Goal: Task Accomplishment & Management: Manage account settings

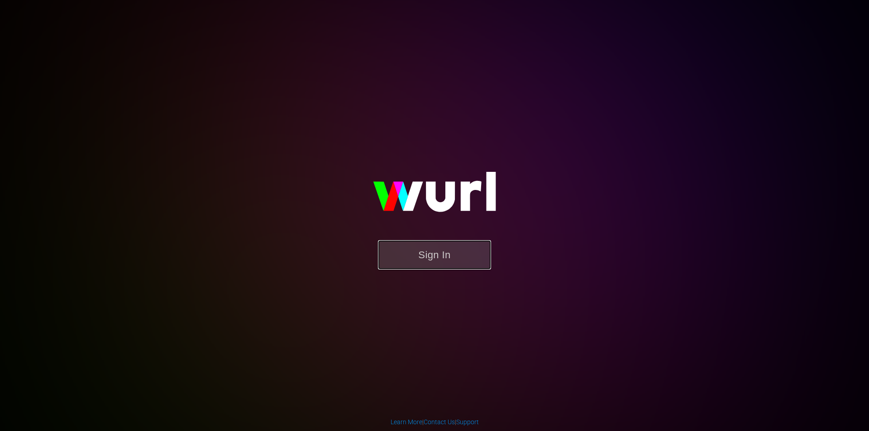
click at [456, 247] on button "Sign In" at bounding box center [434, 254] width 113 height 29
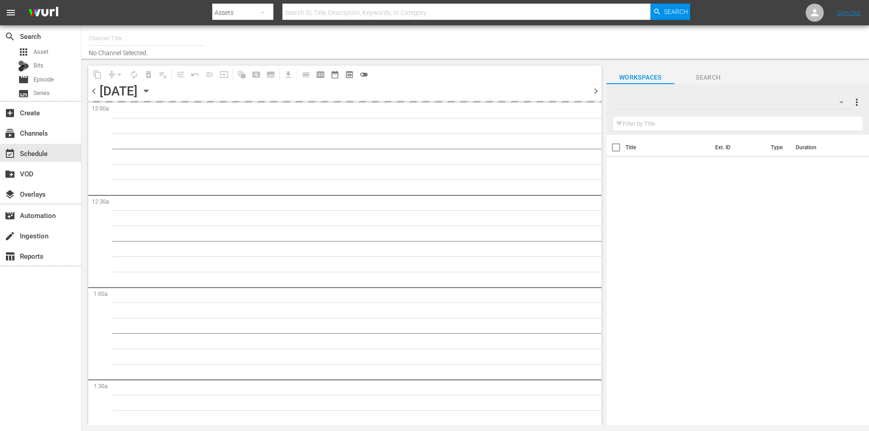
type input "Robot Wars by Mech+ (1413)"
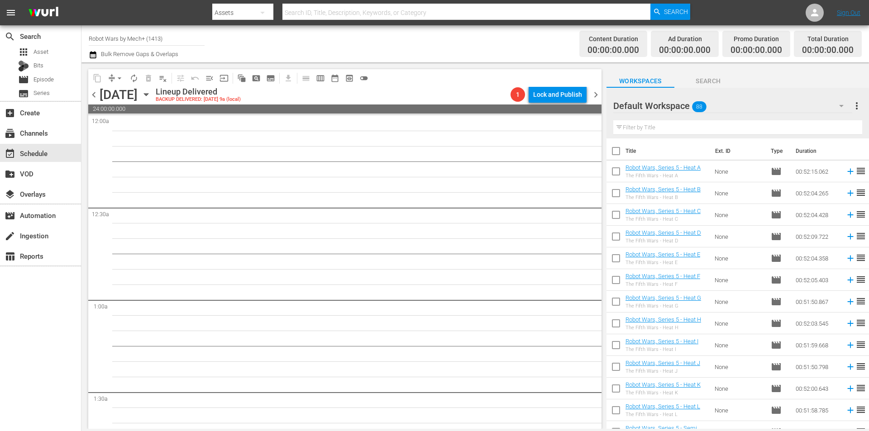
click at [151, 95] on div "[DATE]" at bounding box center [145, 95] width 14 height 0
click at [151, 95] on icon "button" at bounding box center [146, 95] width 10 height 10
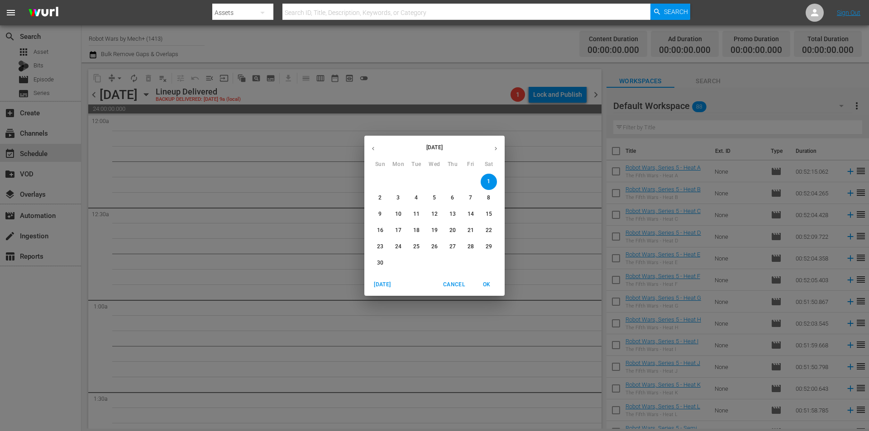
click at [392, 282] on span "[DATE]" at bounding box center [382, 285] width 22 height 10
click at [492, 283] on span "OK" at bounding box center [486, 285] width 22 height 10
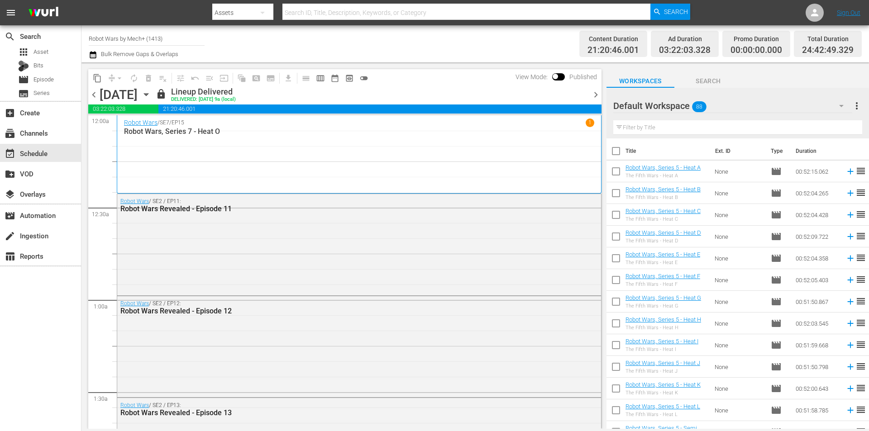
click at [589, 89] on div at bounding box center [588, 94] width 4 height 15
click at [594, 93] on span "chevron_right" at bounding box center [595, 94] width 11 height 11
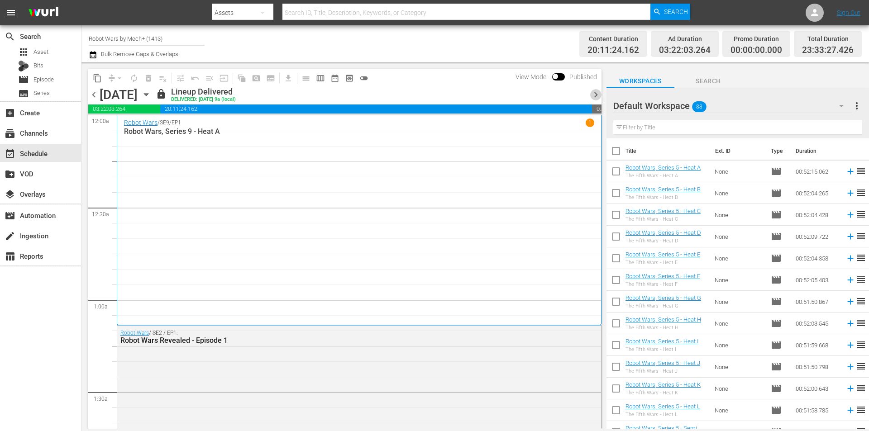
click at [594, 93] on span "chevron_right" at bounding box center [595, 94] width 11 height 11
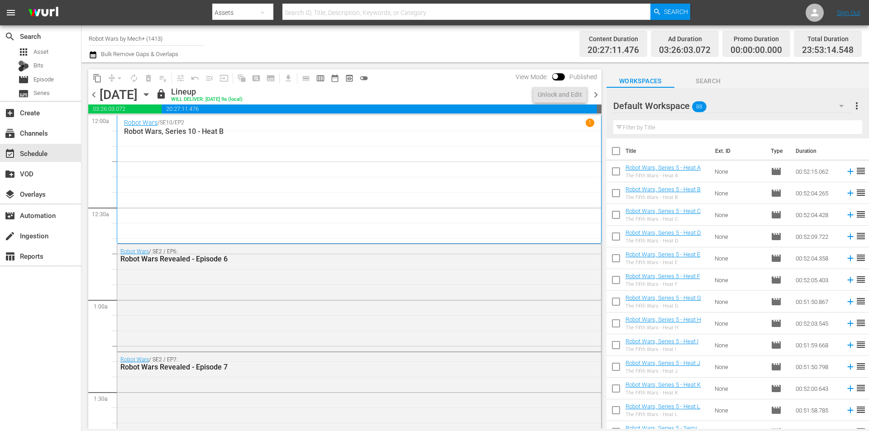
click at [594, 93] on span "chevron_right" at bounding box center [595, 94] width 11 height 11
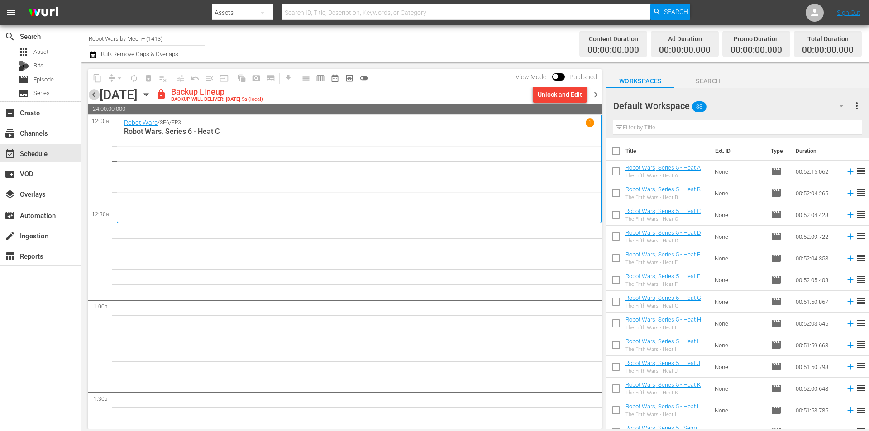
click at [94, 95] on span "chevron_left" at bounding box center [93, 94] width 11 height 11
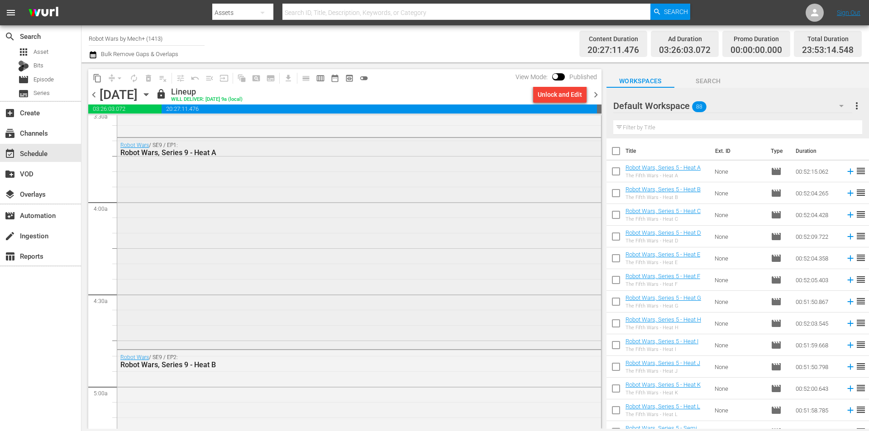
scroll to position [679, 0]
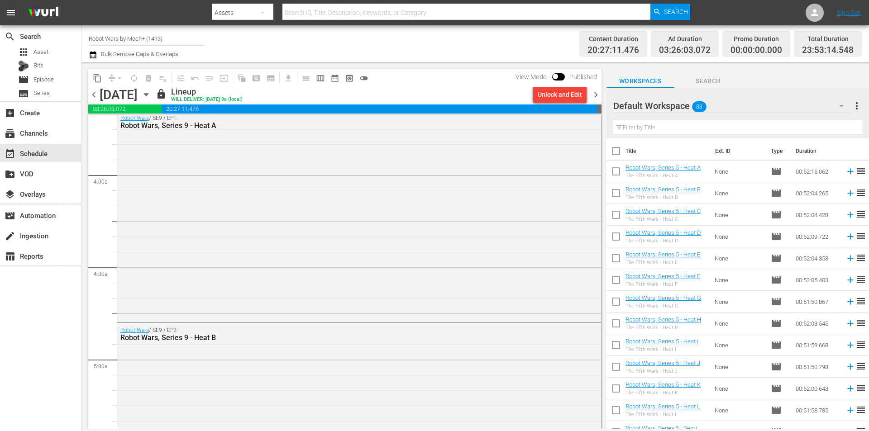
click at [597, 95] on span "chevron_right" at bounding box center [595, 94] width 11 height 11
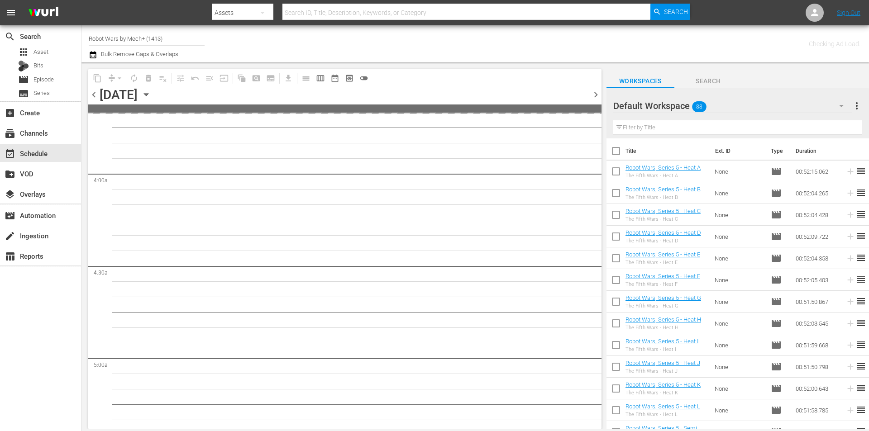
scroll to position [771, 0]
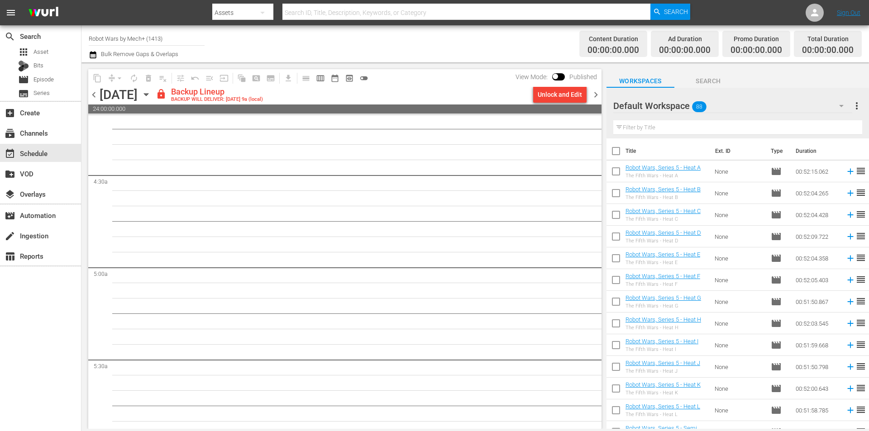
click at [568, 96] on div "Unlock and Edit" at bounding box center [559, 94] width 44 height 16
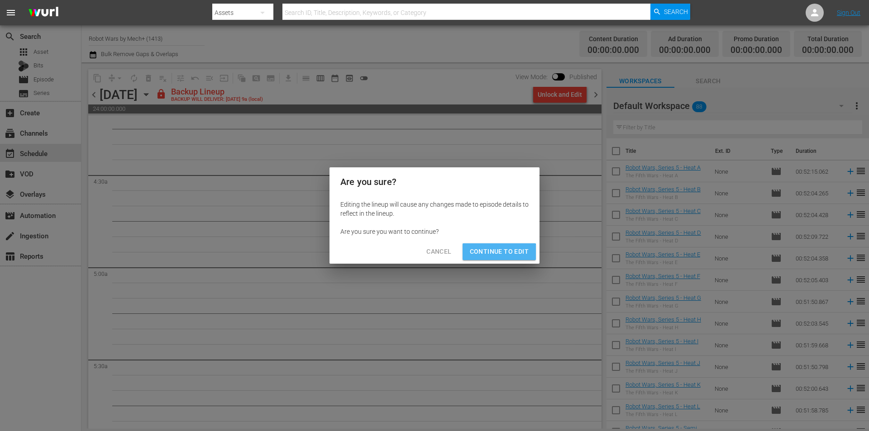
click at [491, 258] on button "Continue to Edit" at bounding box center [498, 251] width 73 height 17
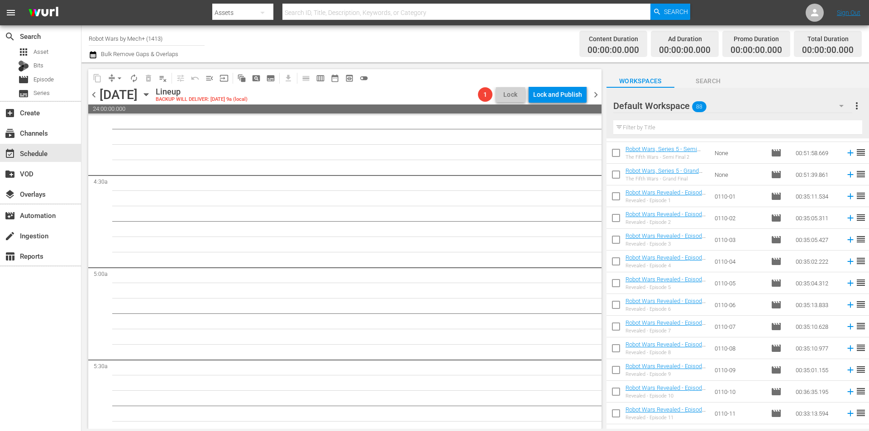
scroll to position [404, 0]
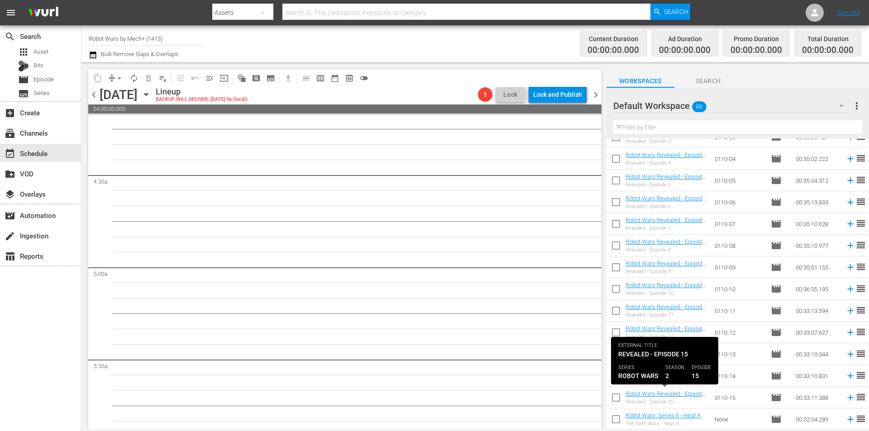
click at [623, 395] on input "checkbox" at bounding box center [615, 399] width 19 height 19
checkbox input "true"
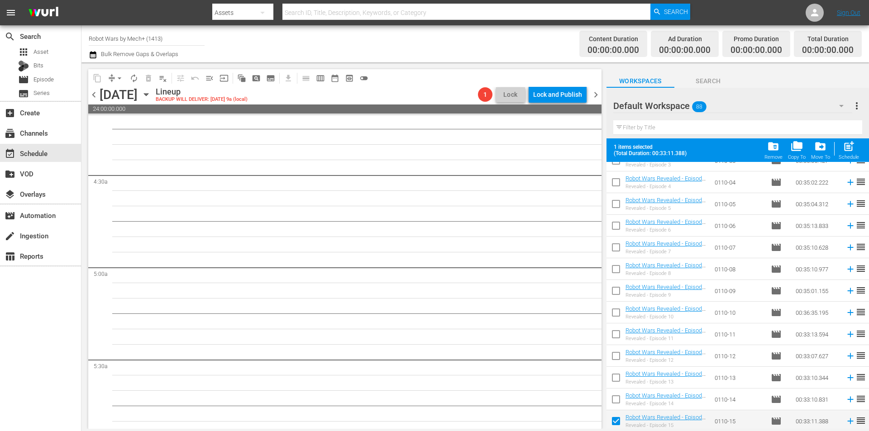
click at [621, 394] on input "checkbox" at bounding box center [615, 401] width 19 height 19
checkbox input "true"
drag, startPoint x: 619, startPoint y: 380, endPoint x: 617, endPoint y: 371, distance: 10.2
click at [619, 380] on input "checkbox" at bounding box center [615, 379] width 19 height 19
checkbox input "true"
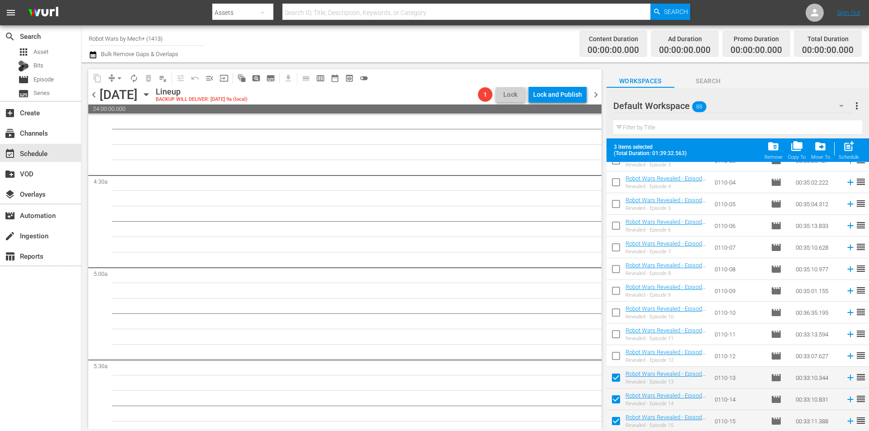
click at [613, 357] on input "checkbox" at bounding box center [615, 357] width 19 height 19
checkbox input "true"
click at [617, 333] on input "checkbox" at bounding box center [615, 336] width 19 height 19
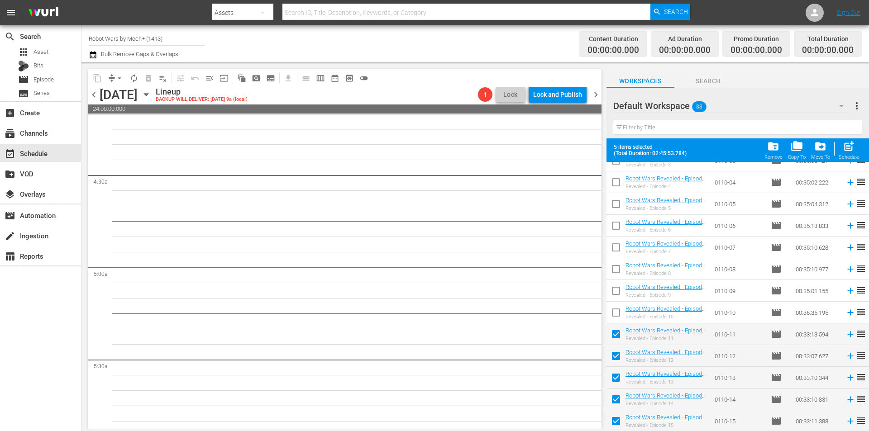
click at [846, 145] on span "post_add" at bounding box center [848, 146] width 12 height 12
checkbox input "false"
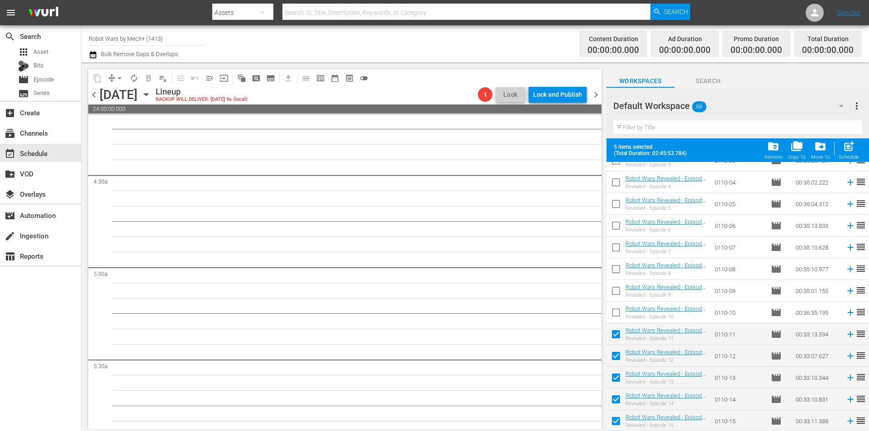
checkbox input "false"
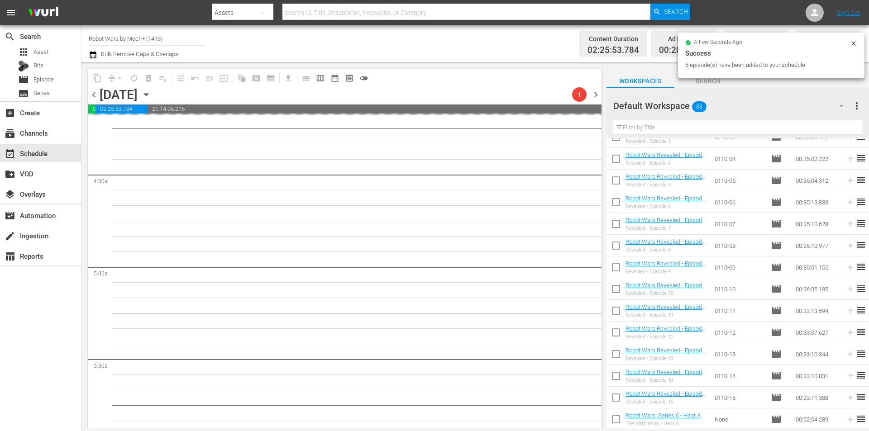
click at [96, 92] on span "chevron_left" at bounding box center [93, 94] width 11 height 11
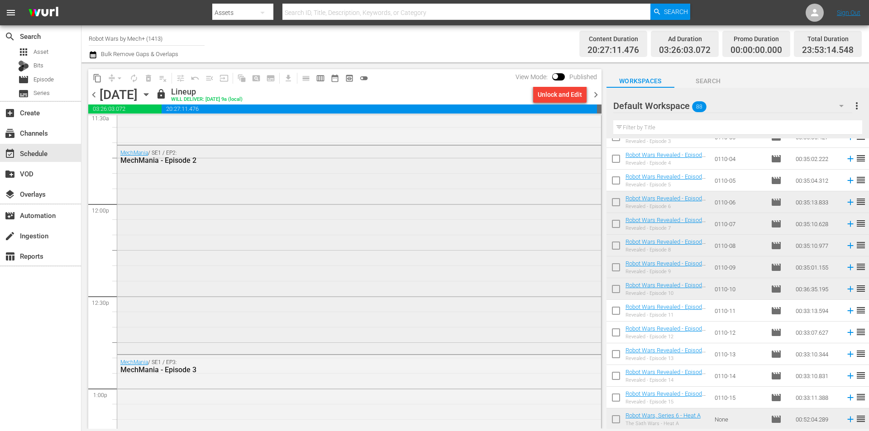
scroll to position [2352, 0]
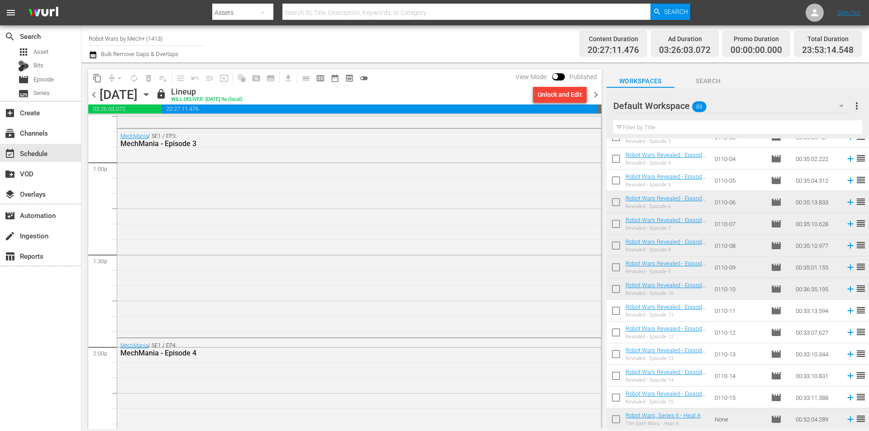
click at [591, 96] on span "chevron_right" at bounding box center [595, 94] width 11 height 11
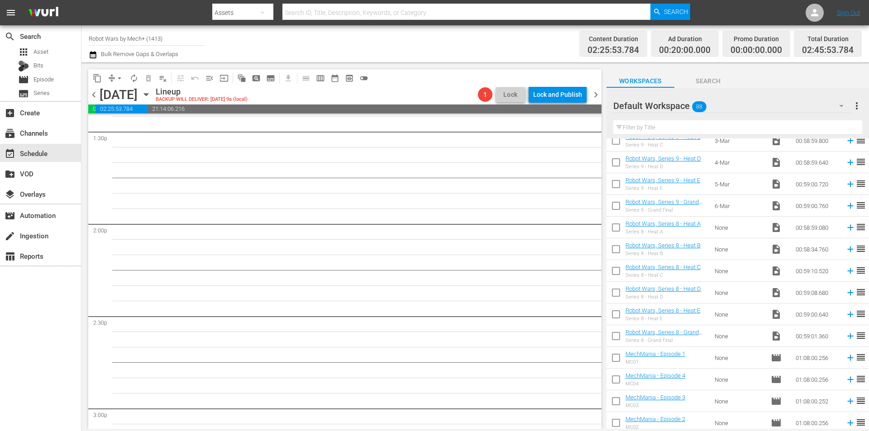
scroll to position [1641, 0]
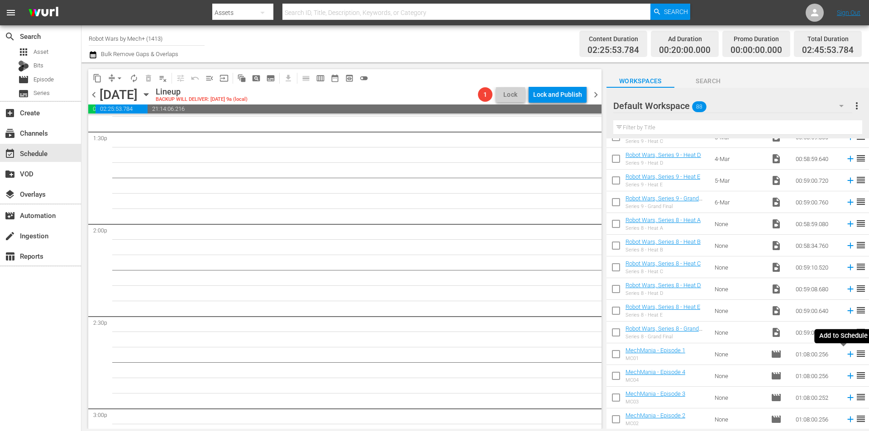
click at [845, 352] on icon at bounding box center [850, 354] width 10 height 10
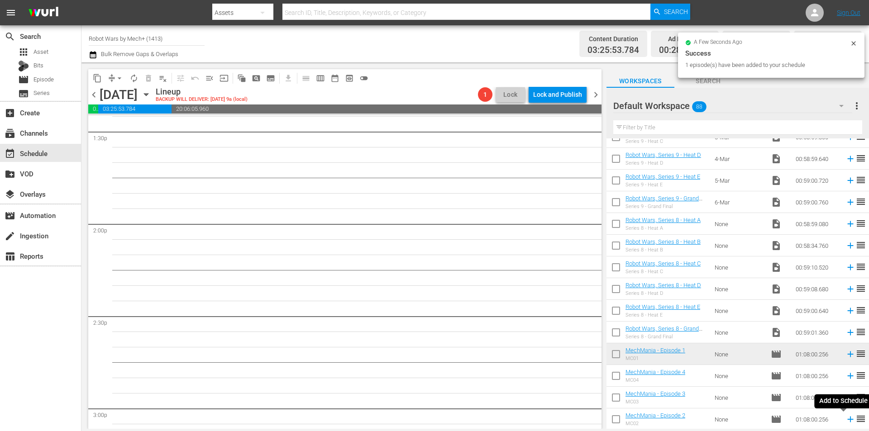
scroll to position [2460, 0]
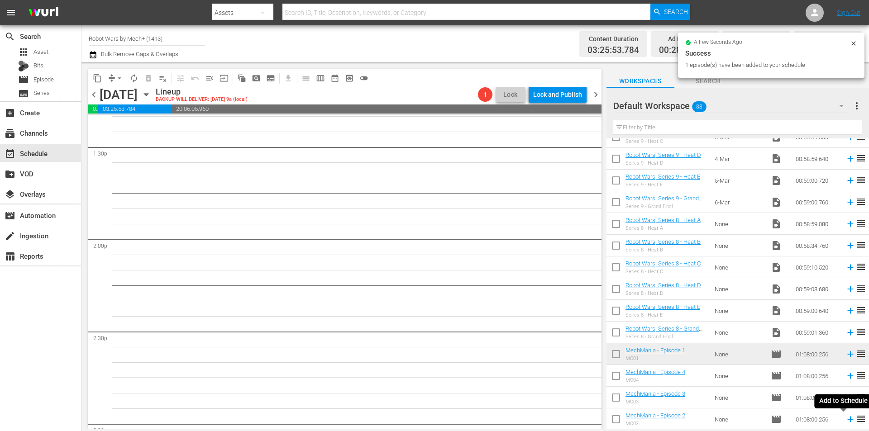
click at [847, 420] on icon at bounding box center [850, 420] width 6 height 6
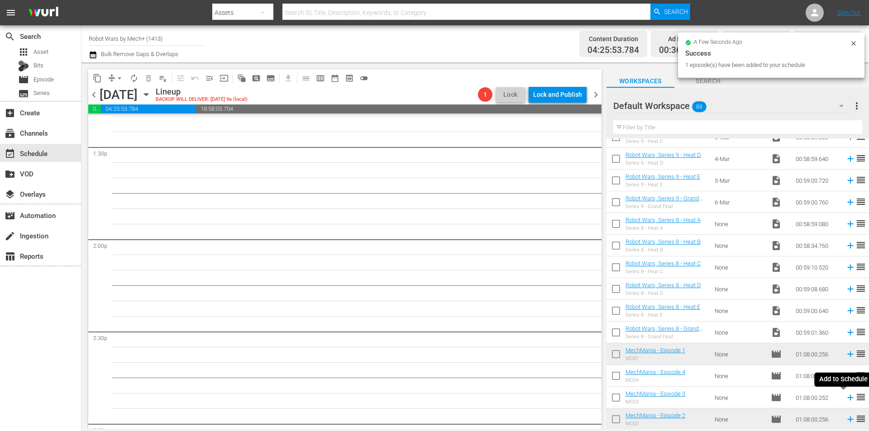
scroll to position [2445, 0]
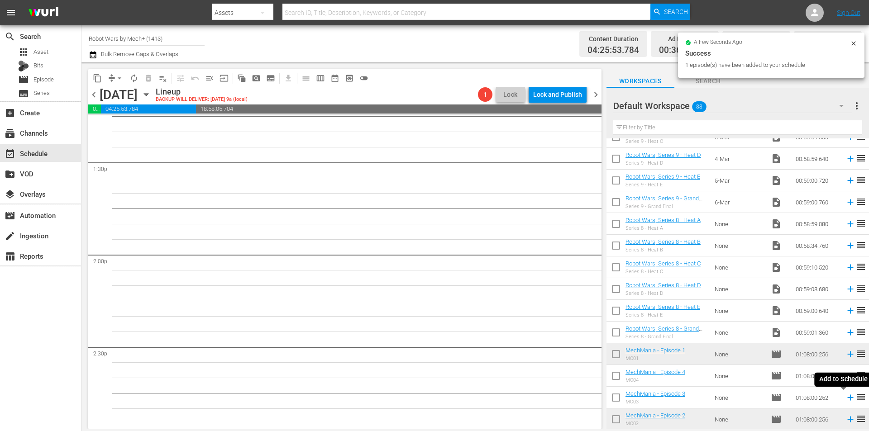
click at [845, 396] on icon at bounding box center [850, 398] width 10 height 10
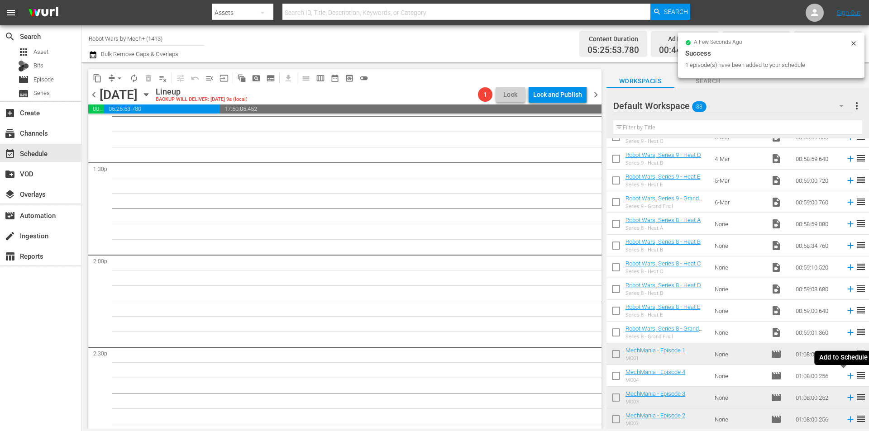
click at [847, 376] on icon at bounding box center [850, 376] width 6 height 6
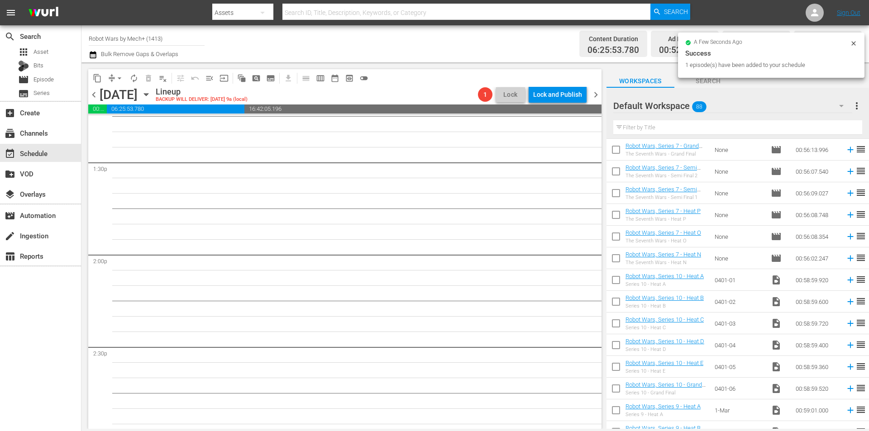
scroll to position [2429, 0]
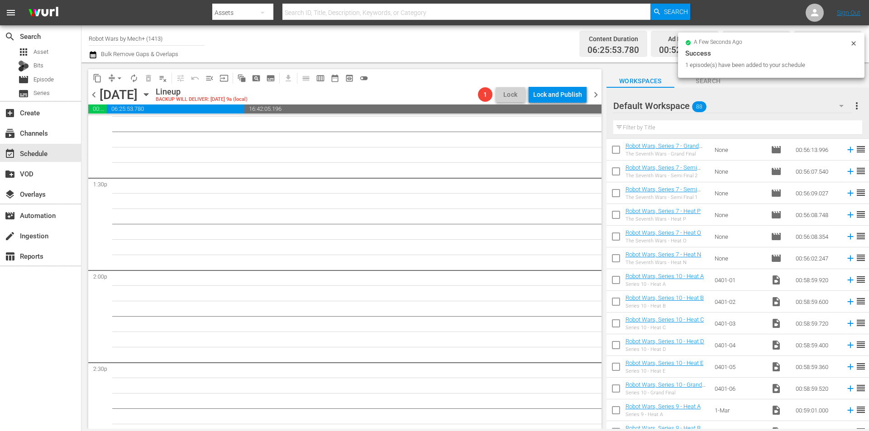
click at [616, 388] on input "checkbox" at bounding box center [615, 390] width 19 height 19
checkbox input "true"
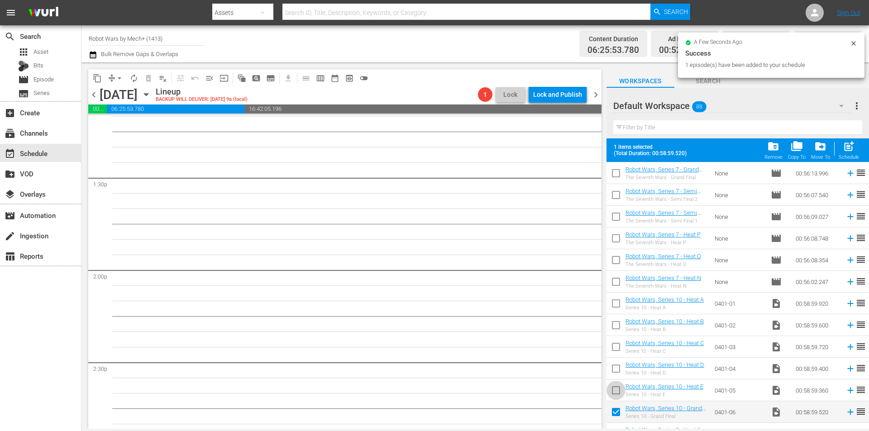
click at [616, 388] on input "checkbox" at bounding box center [615, 392] width 19 height 19
checkbox input "true"
click at [615, 366] on input "checkbox" at bounding box center [615, 370] width 19 height 19
checkbox input "true"
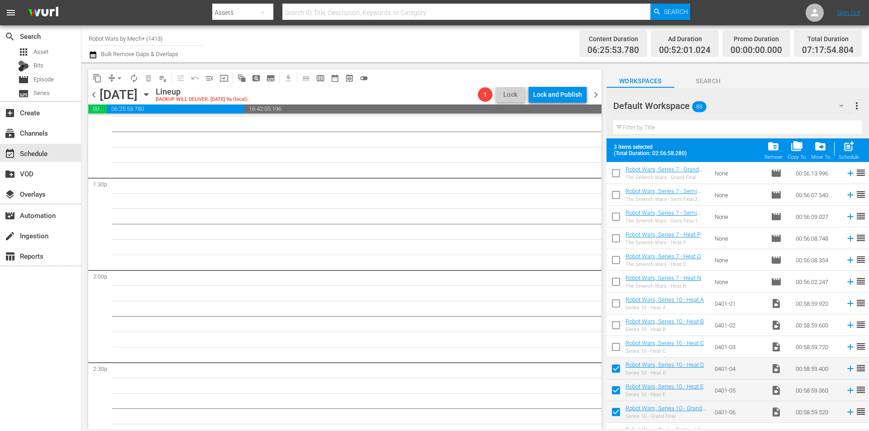
click at [615, 355] on input "checkbox" at bounding box center [615, 348] width 19 height 19
checkbox input "true"
click at [613, 334] on input "checkbox" at bounding box center [615, 327] width 19 height 19
checkbox input "true"
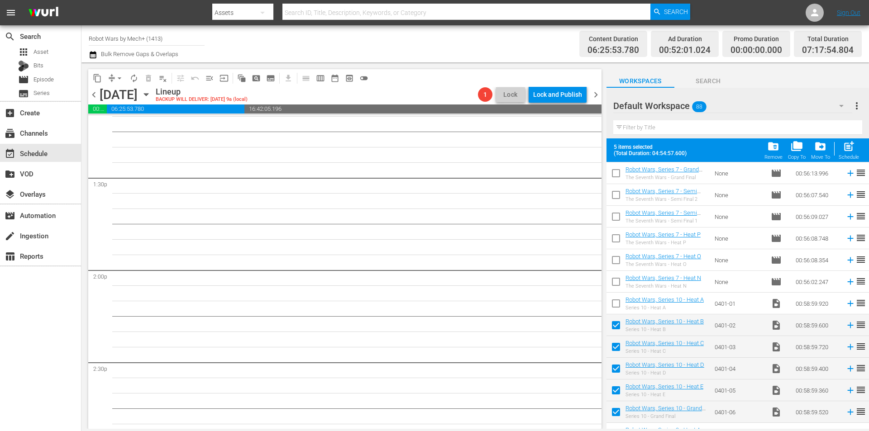
click at [613, 309] on input "checkbox" at bounding box center [615, 305] width 19 height 19
click at [851, 149] on span "post_add" at bounding box center [848, 146] width 12 height 12
checkbox input "false"
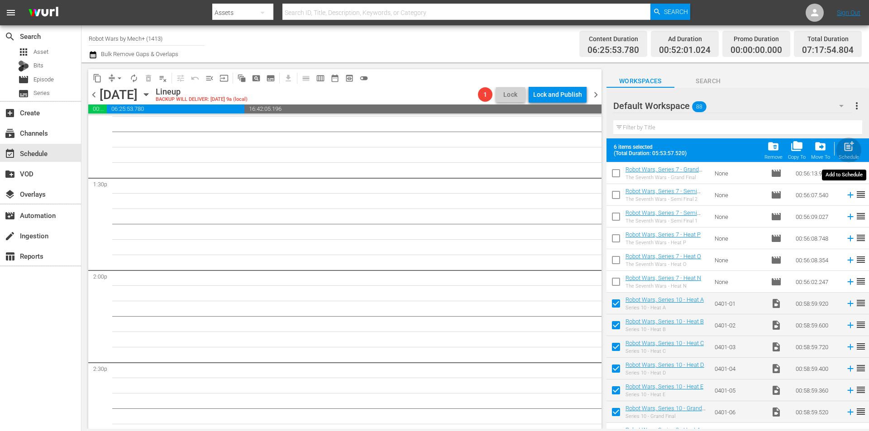
checkbox input "false"
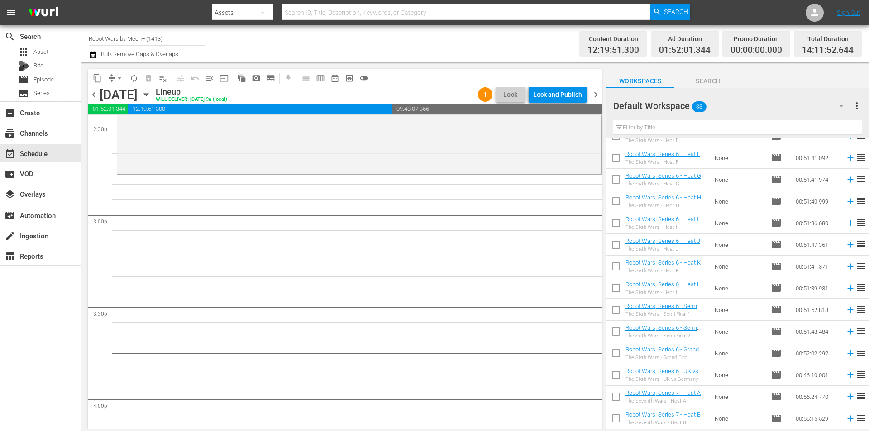
scroll to position [601, 0]
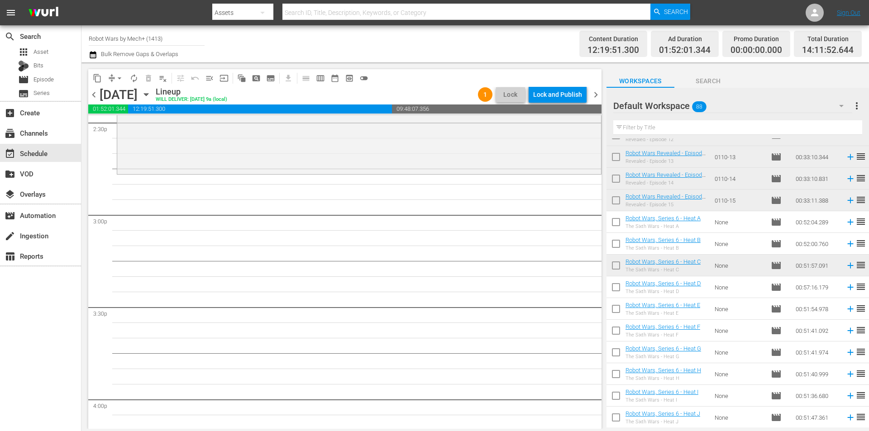
click at [618, 244] on input "checkbox" at bounding box center [615, 245] width 19 height 19
checkbox input "true"
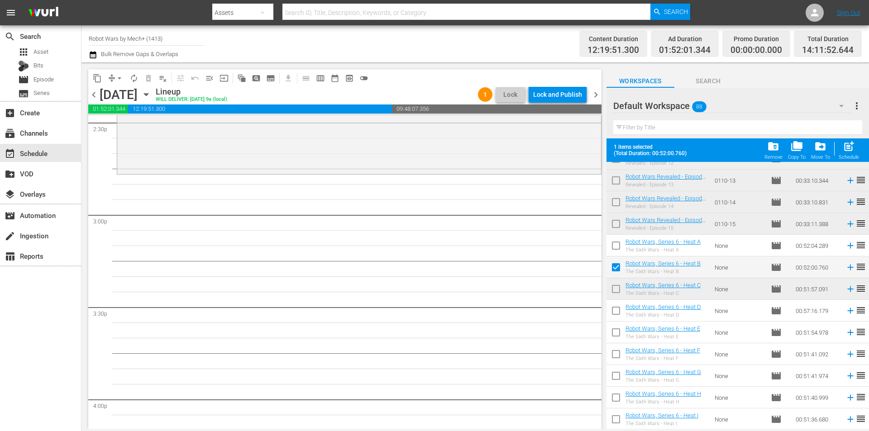
click at [618, 243] on input "checkbox" at bounding box center [615, 247] width 19 height 19
checkbox input "true"
click at [617, 294] on input "checkbox" at bounding box center [615, 290] width 19 height 19
checkbox input "true"
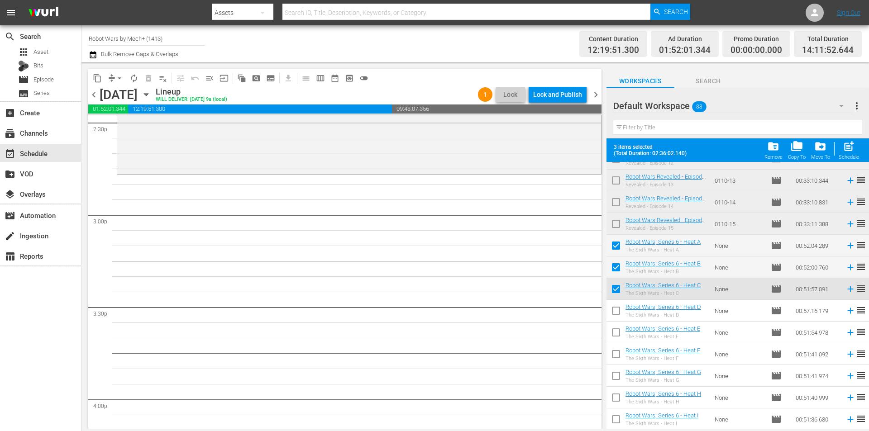
click at [617, 309] on input "checkbox" at bounding box center [615, 312] width 19 height 19
checkbox input "true"
click at [619, 333] on input "checkbox" at bounding box center [615, 334] width 19 height 19
checkbox input "true"
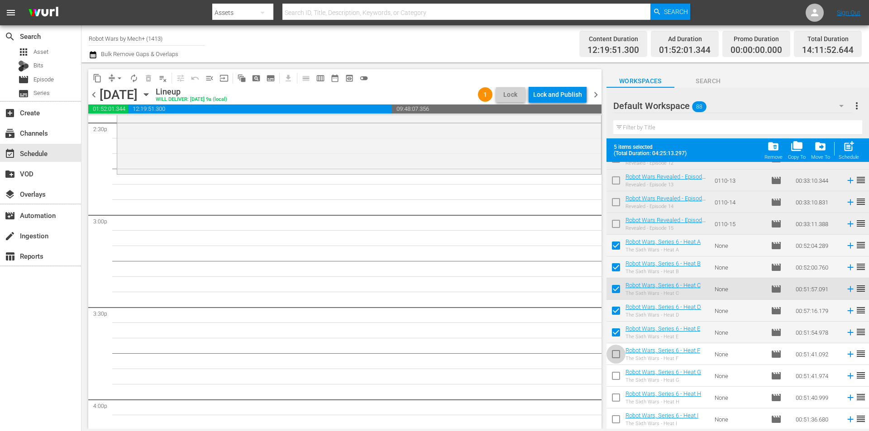
click at [618, 355] on input "checkbox" at bounding box center [615, 356] width 19 height 19
checkbox input "true"
click at [617, 375] on input "checkbox" at bounding box center [615, 377] width 19 height 19
checkbox input "true"
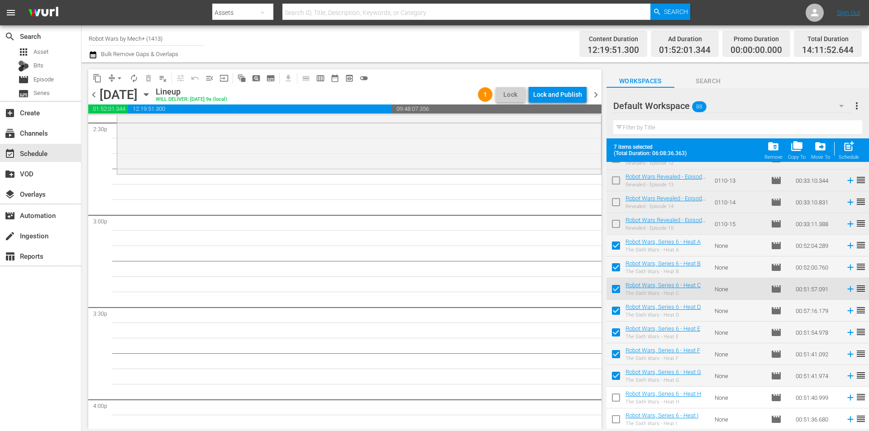
click at [618, 395] on input "checkbox" at bounding box center [615, 399] width 19 height 19
checkbox input "true"
click at [618, 416] on input "checkbox" at bounding box center [615, 421] width 19 height 19
checkbox input "true"
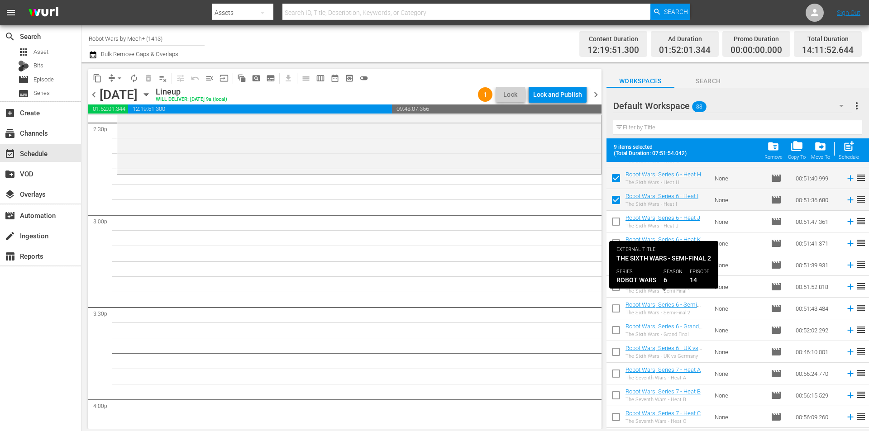
scroll to position [827, 0]
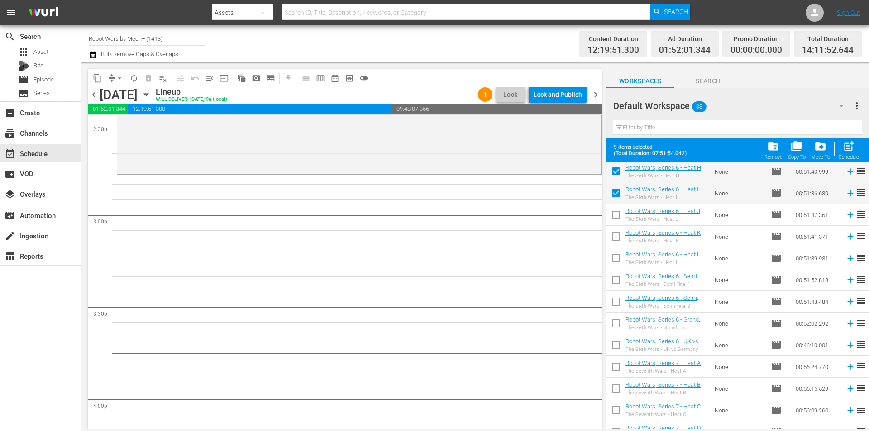
click at [616, 214] on input "checkbox" at bounding box center [615, 216] width 19 height 19
checkbox input "true"
click at [613, 237] on input "checkbox" at bounding box center [615, 238] width 19 height 19
checkbox input "true"
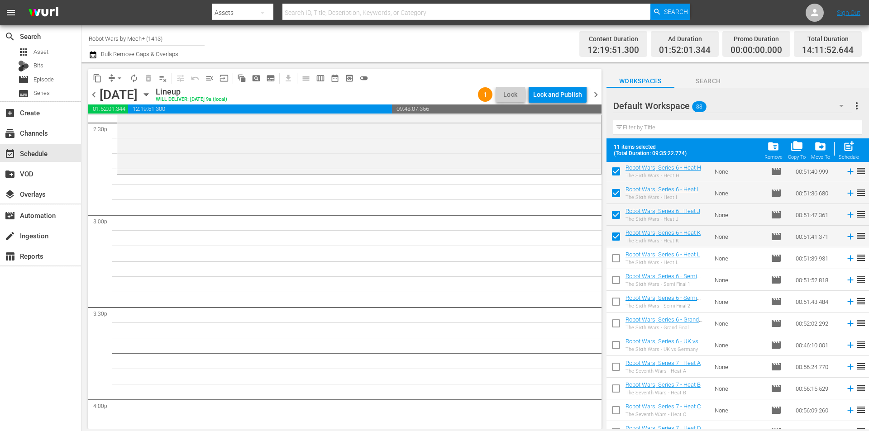
click at [611, 264] on input "checkbox" at bounding box center [615, 260] width 19 height 19
checkbox input "true"
click at [615, 288] on input "checkbox" at bounding box center [615, 281] width 19 height 19
checkbox input "true"
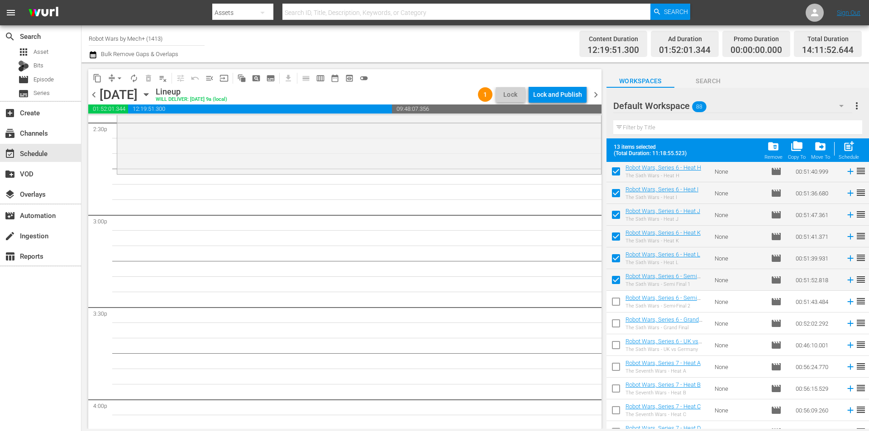
click at [616, 306] on input "checkbox" at bounding box center [615, 303] width 19 height 19
checkbox input "true"
click at [614, 321] on input "checkbox" at bounding box center [615, 325] width 19 height 19
checkbox input "true"
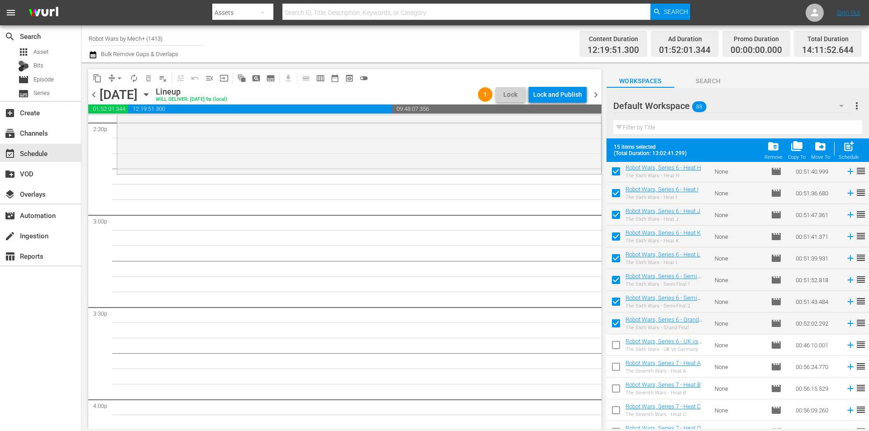
click at [614, 350] on input "checkbox" at bounding box center [615, 346] width 19 height 19
checkbox input "true"
click at [856, 144] on div "post_add Schedule" at bounding box center [848, 150] width 20 height 20
checkbox input "false"
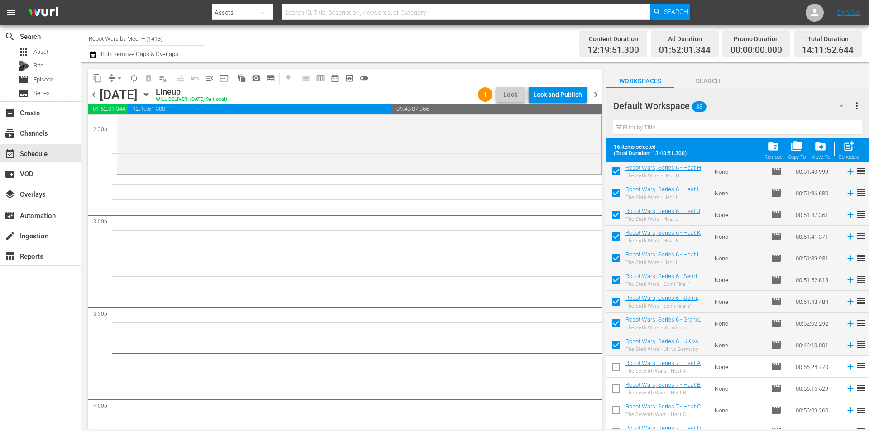
checkbox input "false"
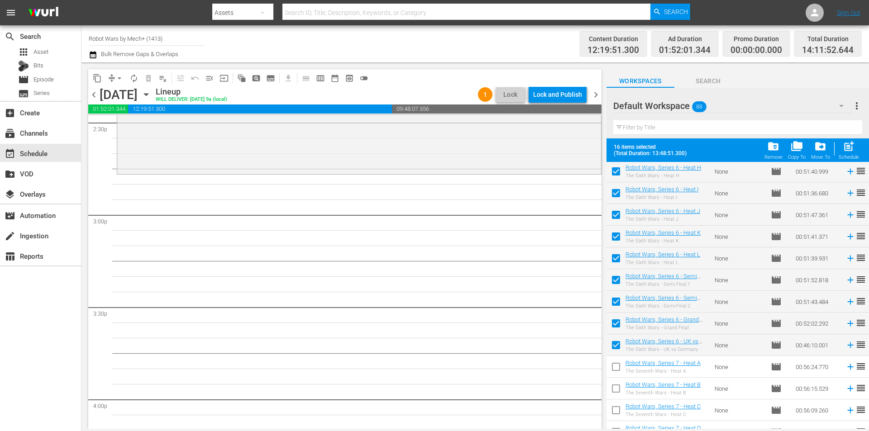
checkbox input "false"
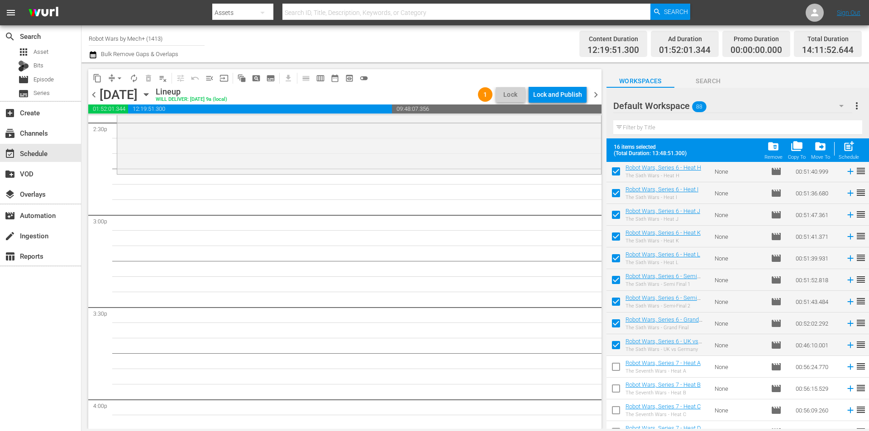
checkbox input "false"
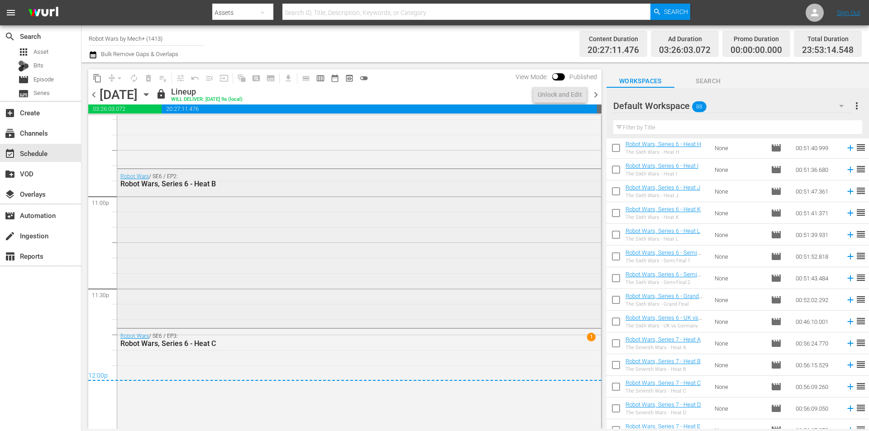
drag, startPoint x: 476, startPoint y: 233, endPoint x: 471, endPoint y: 228, distance: 6.7
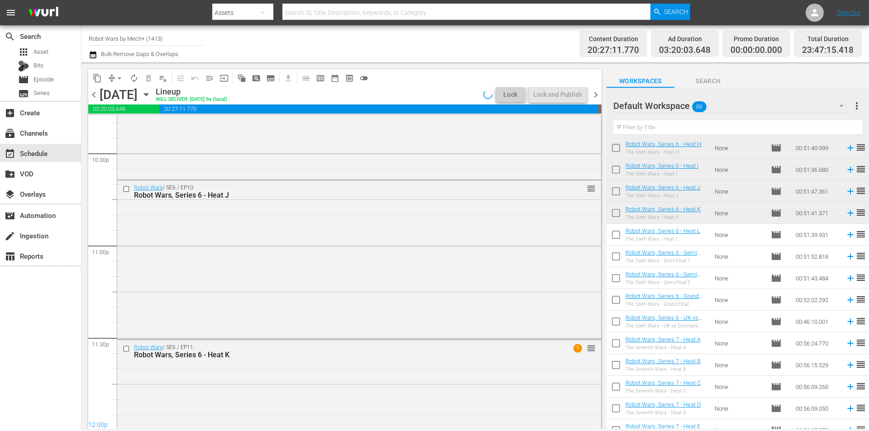
scroll to position [4164, 0]
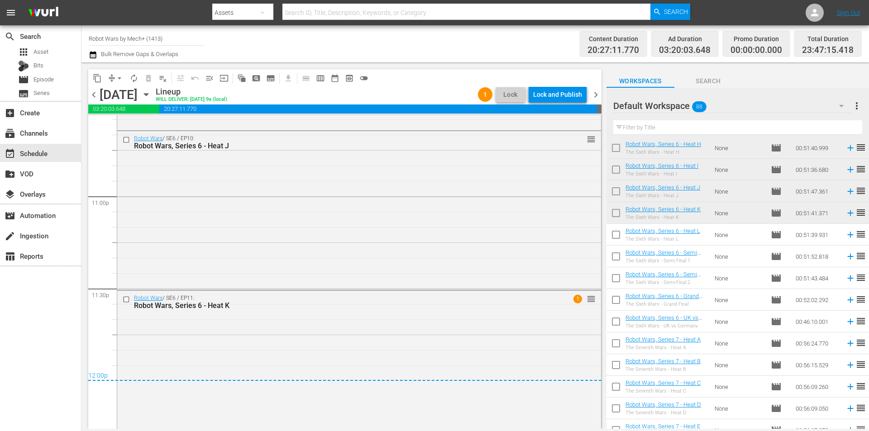
click at [558, 93] on div "Lock and Publish" at bounding box center [557, 94] width 49 height 16
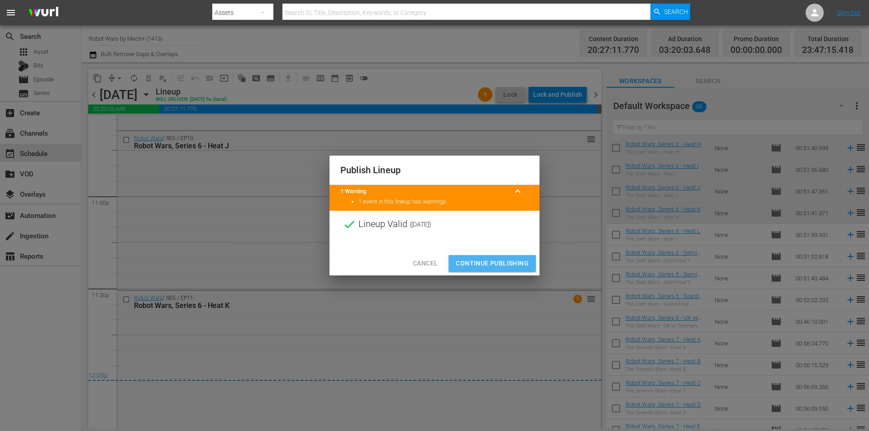
click at [482, 261] on span "Continue Publishing" at bounding box center [492, 263] width 73 height 11
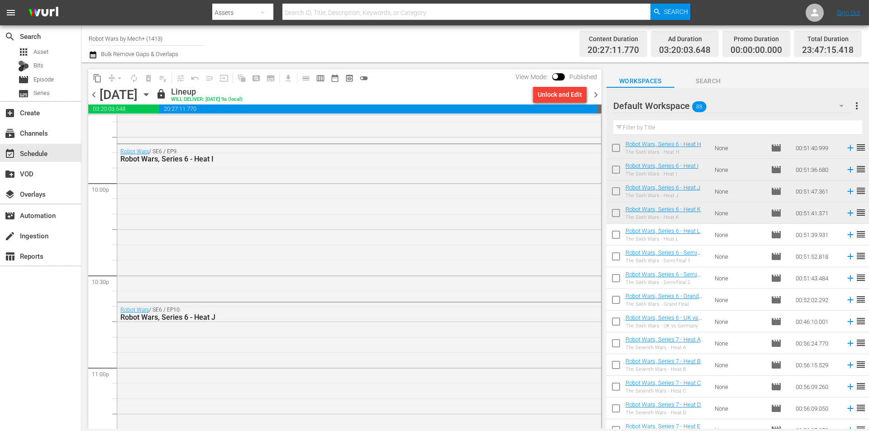
scroll to position [3959, 0]
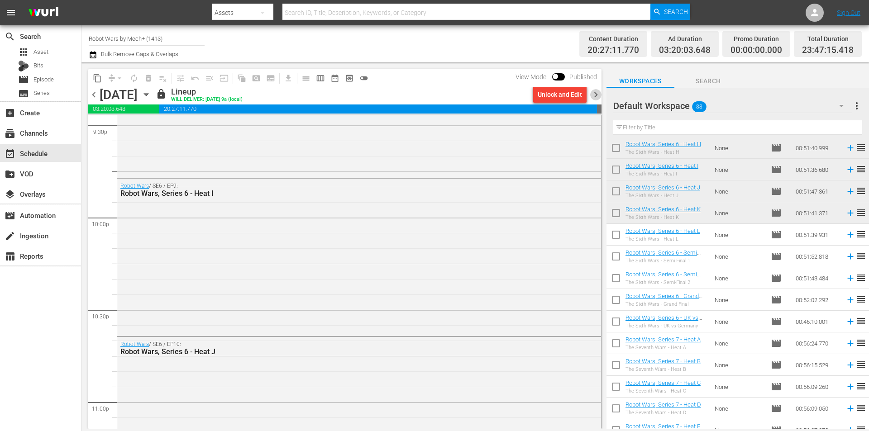
click at [597, 93] on span "chevron_right" at bounding box center [595, 94] width 11 height 11
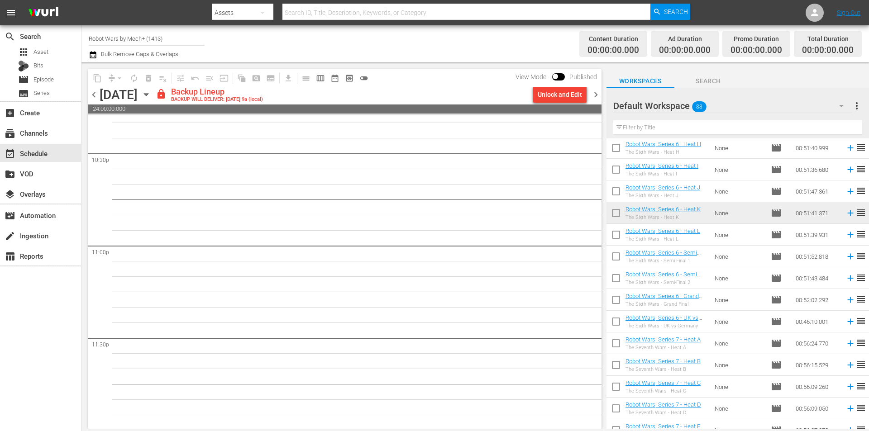
scroll to position [4116, 0]
click at [558, 94] on div "Unlock and Edit" at bounding box center [559, 94] width 44 height 16
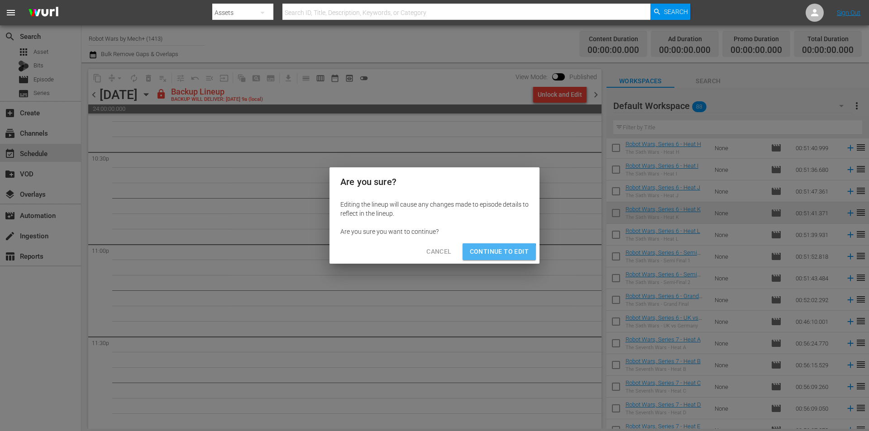
click at [495, 253] on span "Continue to Edit" at bounding box center [499, 251] width 59 height 11
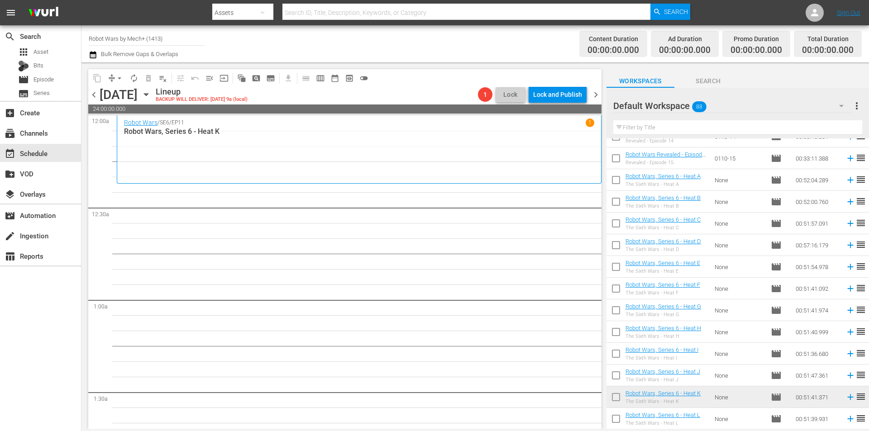
scroll to position [601, 0]
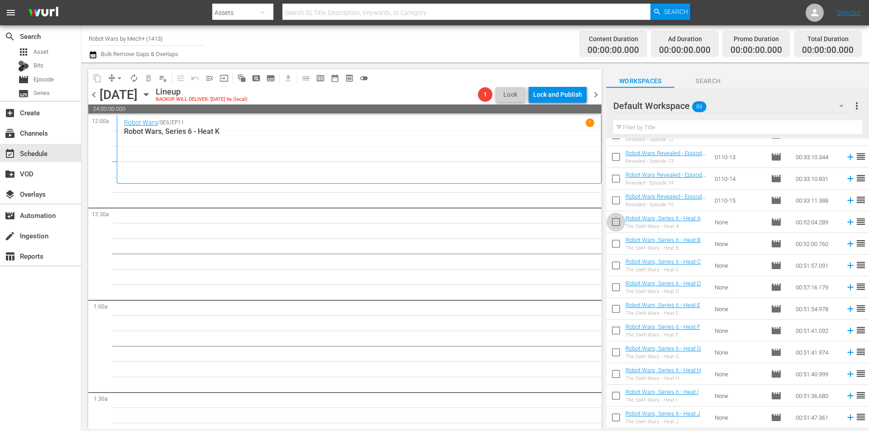
click at [614, 221] on input "checkbox" at bounding box center [615, 223] width 19 height 19
checkbox input "true"
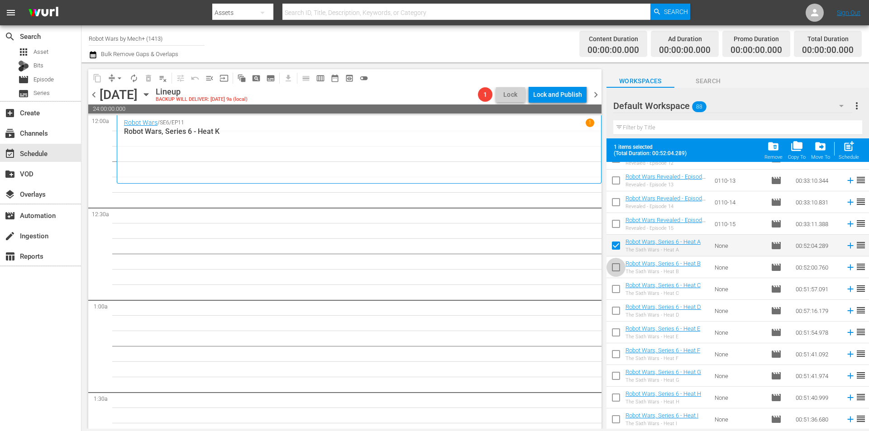
click at [618, 264] on input "checkbox" at bounding box center [615, 269] width 19 height 19
checkbox input "true"
click at [618, 294] on input "checkbox" at bounding box center [615, 290] width 19 height 19
checkbox input "true"
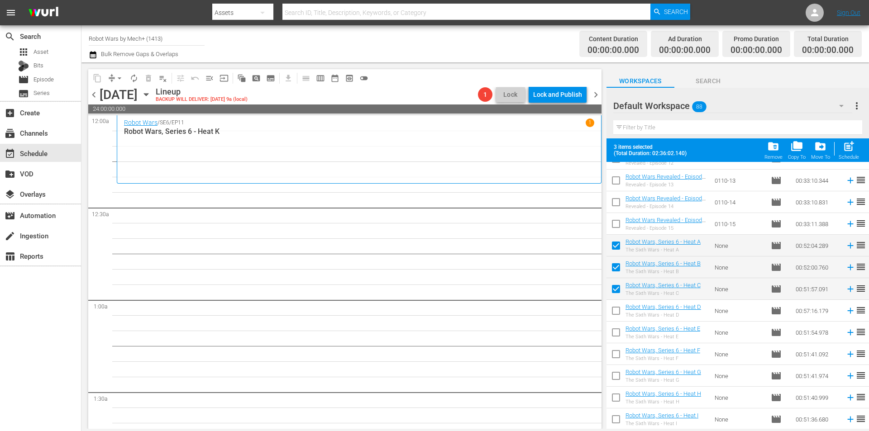
click at [616, 318] on input "checkbox" at bounding box center [615, 312] width 19 height 19
checkbox input "true"
click at [618, 337] on input "checkbox" at bounding box center [615, 334] width 19 height 19
checkbox input "true"
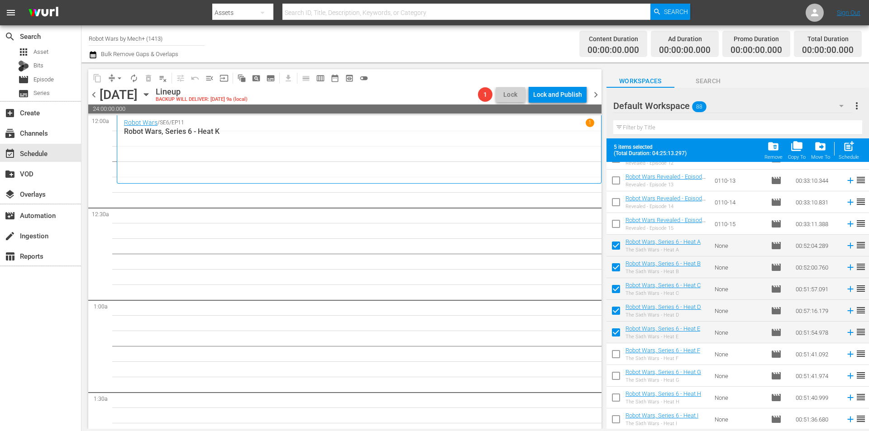
click at [616, 356] on input "checkbox" at bounding box center [615, 356] width 19 height 19
checkbox input "true"
click at [615, 382] on input "checkbox" at bounding box center [615, 377] width 19 height 19
checkbox input "true"
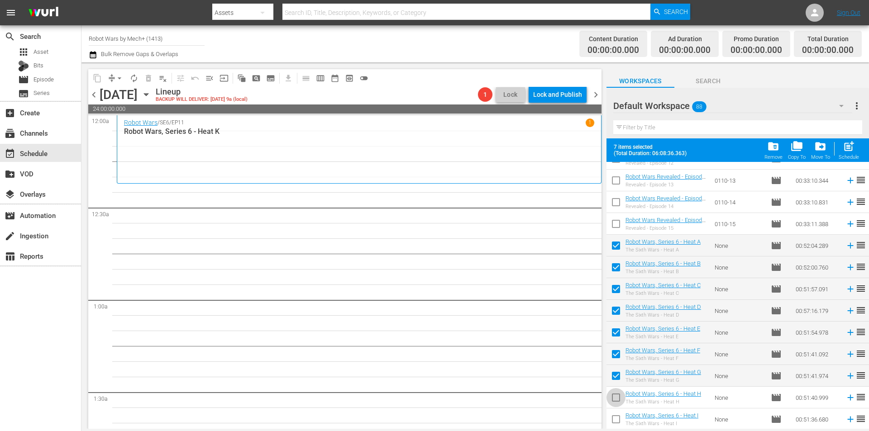
click at [616, 404] on input "checkbox" at bounding box center [615, 399] width 19 height 19
checkbox input "true"
drag, startPoint x: 616, startPoint y: 419, endPoint x: 687, endPoint y: 336, distance: 109.4
click at [616, 418] on input "checkbox" at bounding box center [615, 421] width 19 height 19
checkbox input "true"
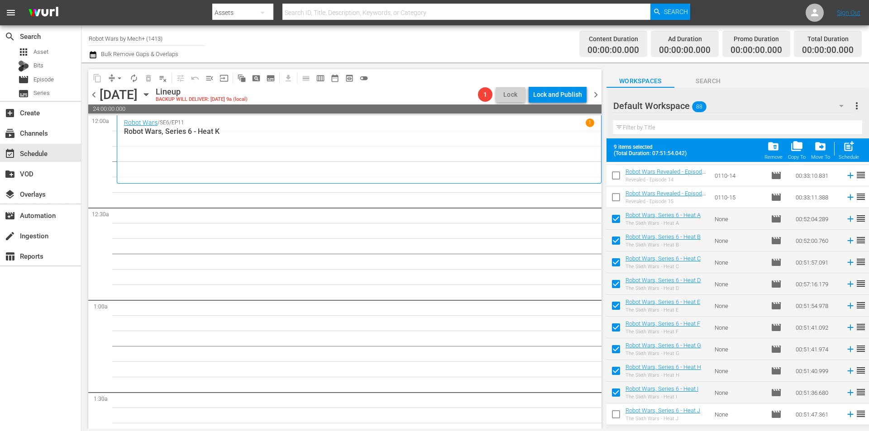
scroll to position [737, 0]
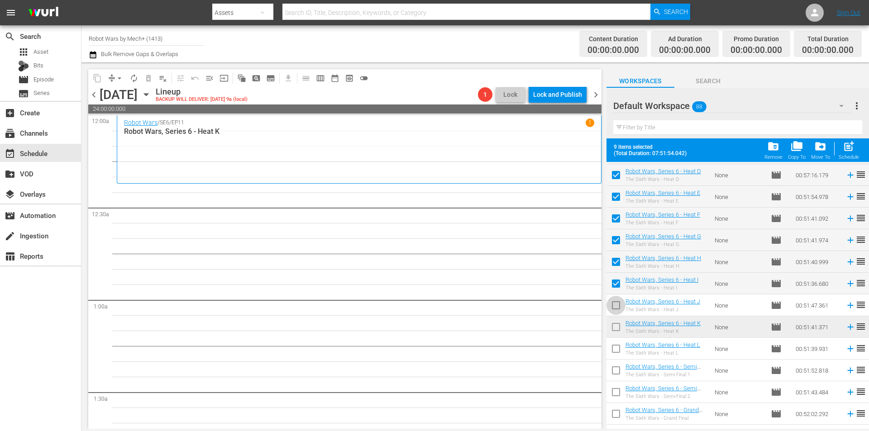
click at [614, 306] on input "checkbox" at bounding box center [615, 307] width 19 height 19
checkbox input "true"
click at [614, 326] on input "checkbox" at bounding box center [615, 328] width 19 height 19
checkbox input "true"
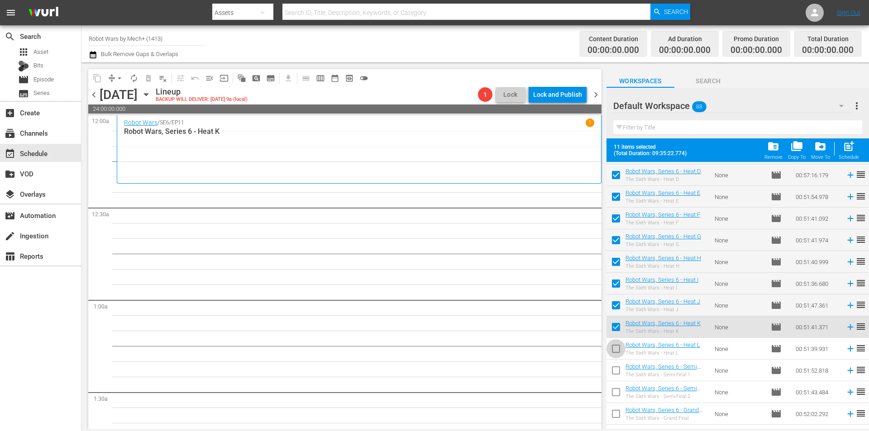
click at [620, 352] on input "checkbox" at bounding box center [615, 350] width 19 height 19
checkbox input "true"
click at [617, 369] on input "checkbox" at bounding box center [615, 372] width 19 height 19
checkbox input "true"
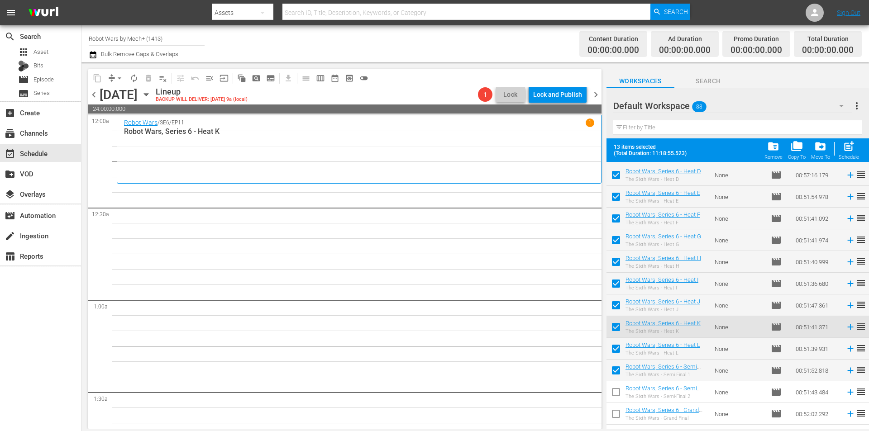
click at [617, 391] on input "checkbox" at bounding box center [615, 394] width 19 height 19
checkbox input "true"
click at [612, 414] on input "checkbox" at bounding box center [615, 415] width 19 height 19
checkbox input "true"
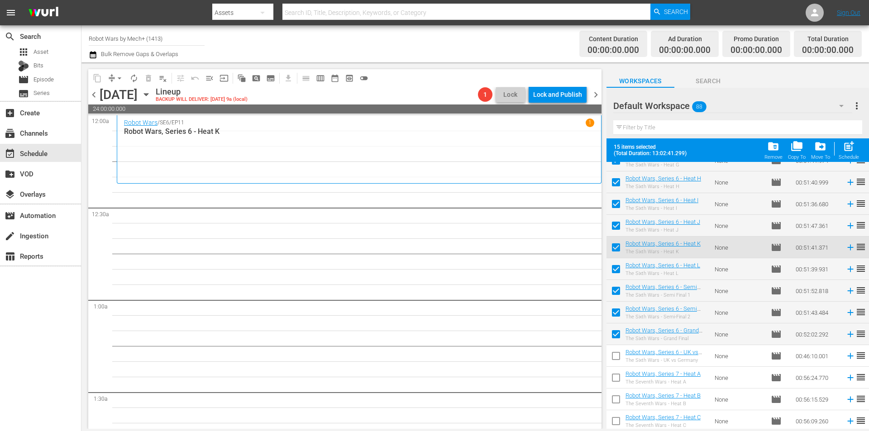
scroll to position [827, 0]
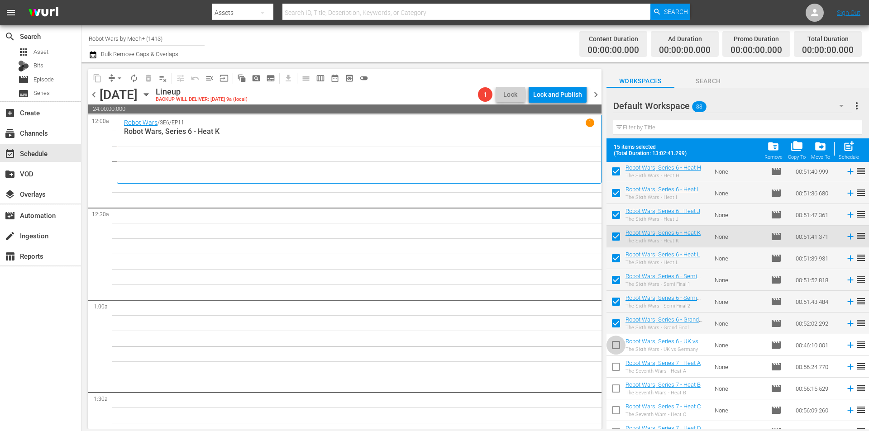
click at [615, 348] on input "checkbox" at bounding box center [615, 346] width 19 height 19
checkbox input "true"
click at [851, 152] on span "post_add" at bounding box center [848, 146] width 12 height 12
checkbox input "false"
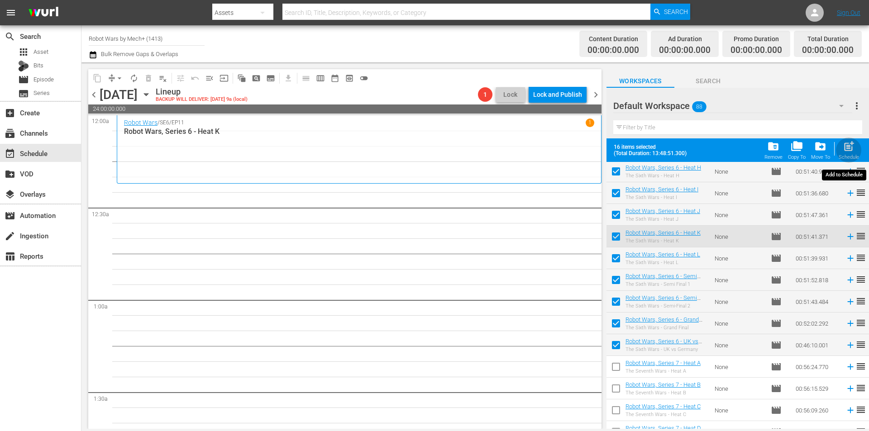
checkbox input "false"
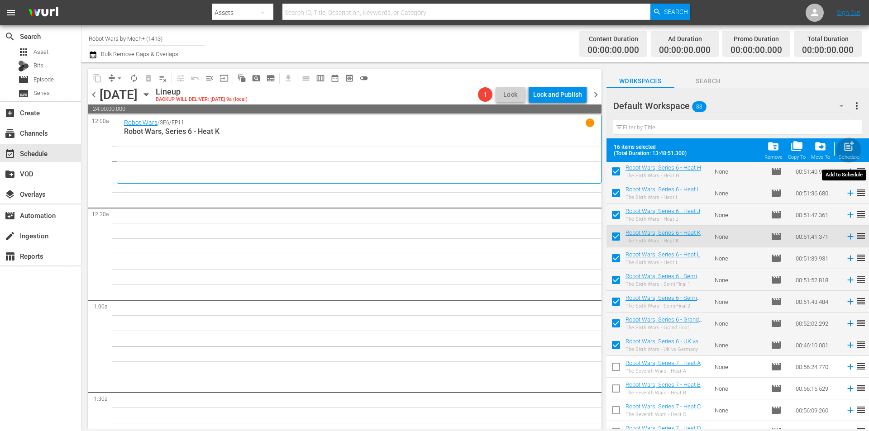
checkbox input "false"
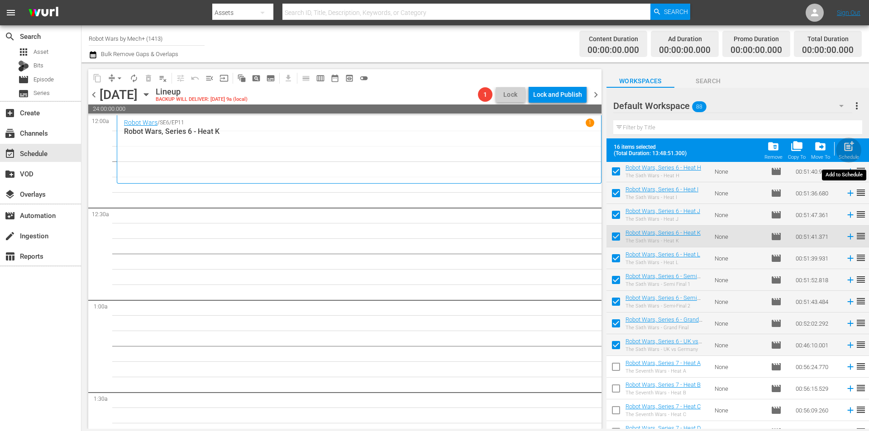
checkbox input "false"
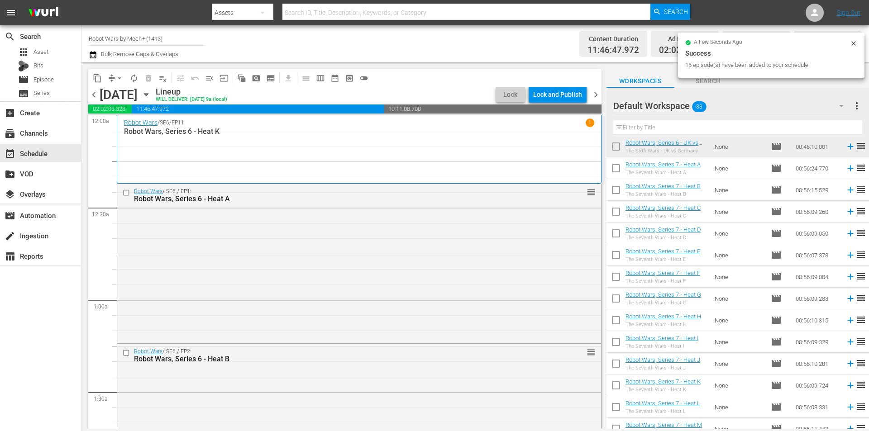
scroll to position [1008, 0]
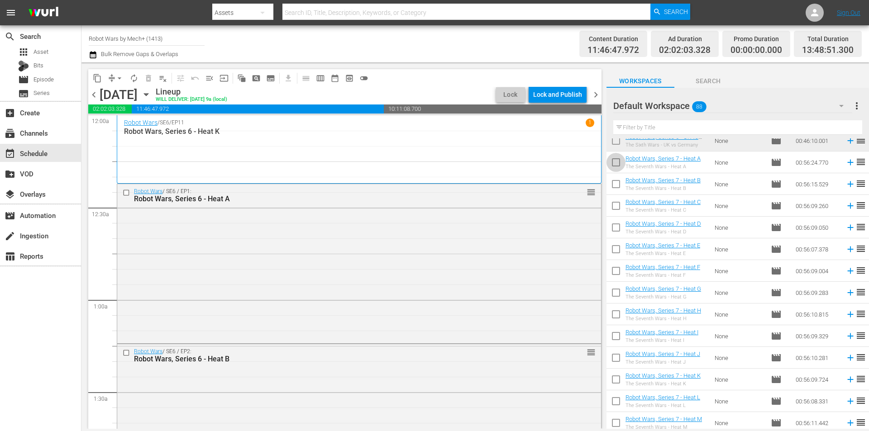
click at [615, 163] on input "checkbox" at bounding box center [615, 164] width 19 height 19
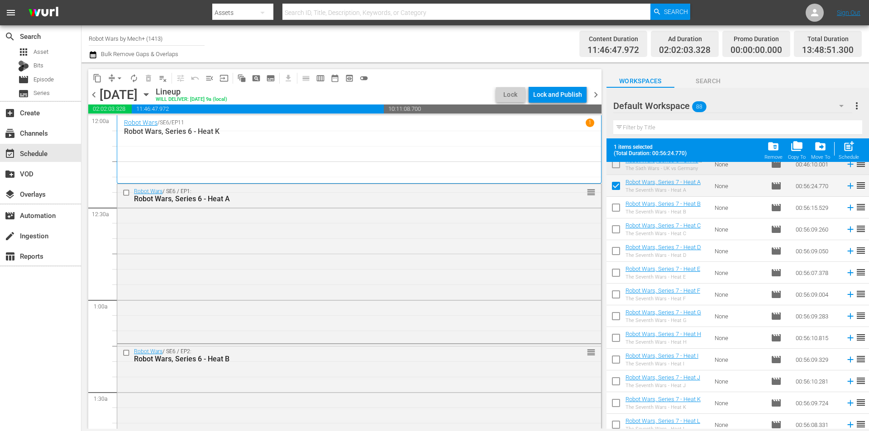
click at [619, 191] on input "checkbox" at bounding box center [615, 187] width 19 height 19
checkbox input "false"
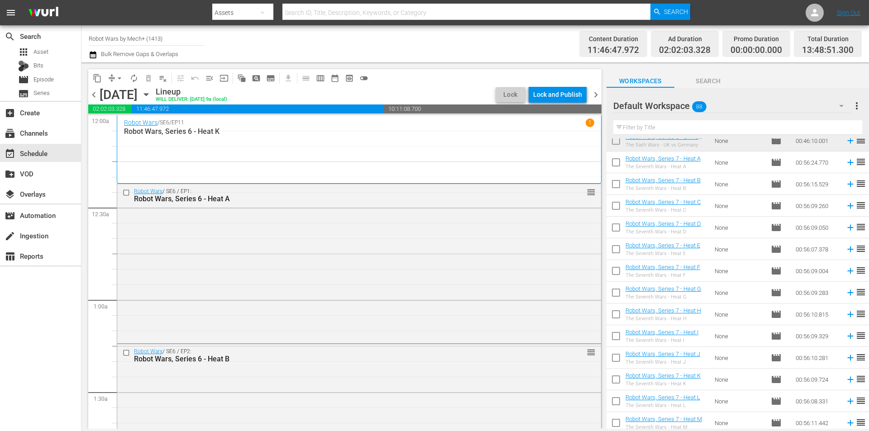
click at [618, 202] on input "checkbox" at bounding box center [615, 207] width 19 height 19
checkbox input "true"
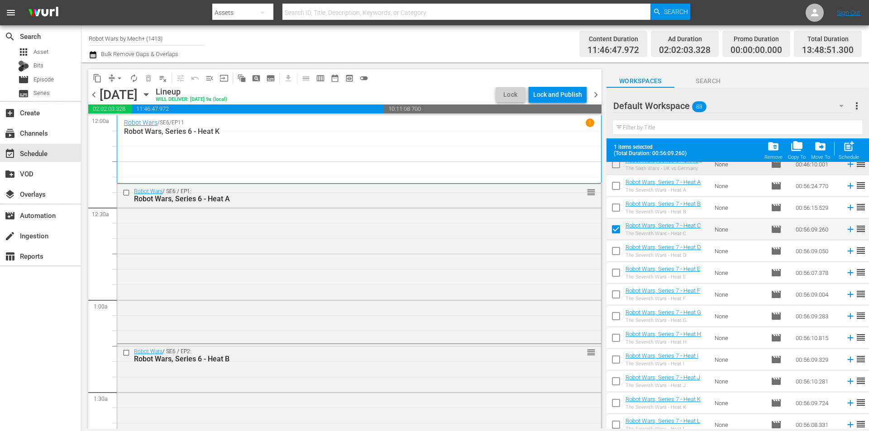
click at [618, 202] on input "checkbox" at bounding box center [615, 209] width 19 height 19
checkbox input "true"
click at [614, 185] on input "checkbox" at bounding box center [615, 187] width 19 height 19
checkbox input "true"
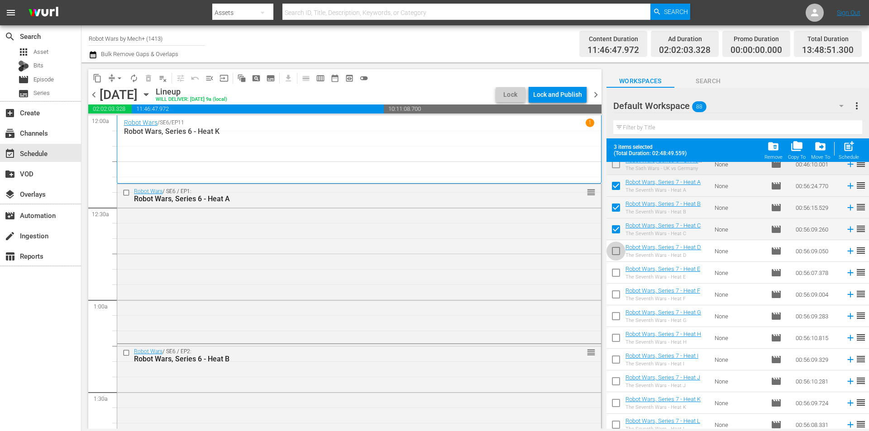
click at [620, 254] on input "checkbox" at bounding box center [615, 252] width 19 height 19
checkbox input "true"
click at [615, 271] on input "checkbox" at bounding box center [615, 274] width 19 height 19
checkbox input "true"
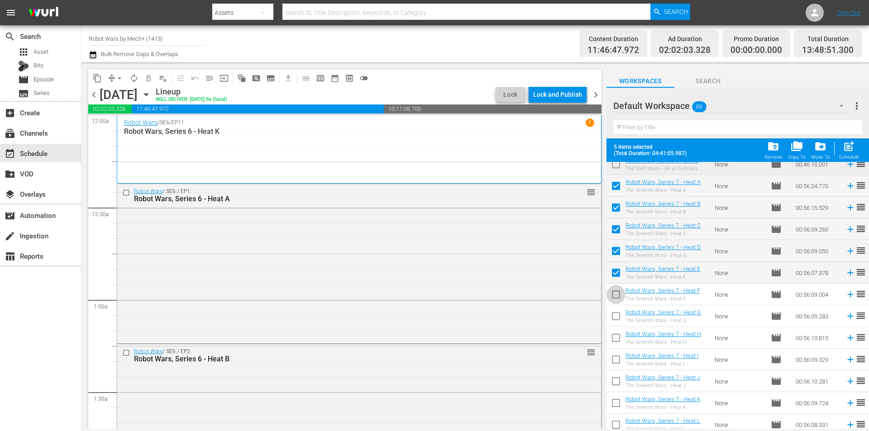
click at [615, 290] on input "checkbox" at bounding box center [615, 296] width 19 height 19
checkbox input "true"
click at [615, 311] on input "checkbox" at bounding box center [615, 318] width 19 height 19
checkbox input "true"
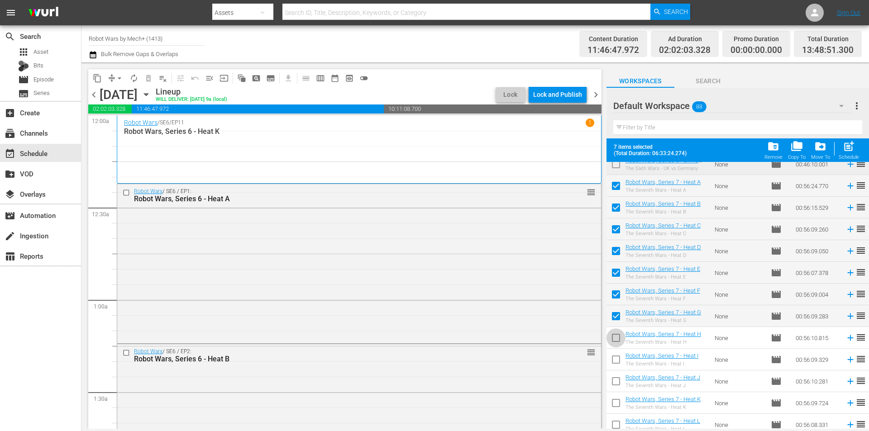
click at [616, 335] on input "checkbox" at bounding box center [615, 339] width 19 height 19
checkbox input "true"
click at [616, 352] on span at bounding box center [615, 359] width 19 height 19
click at [613, 379] on input "checkbox" at bounding box center [615, 383] width 19 height 19
checkbox input "true"
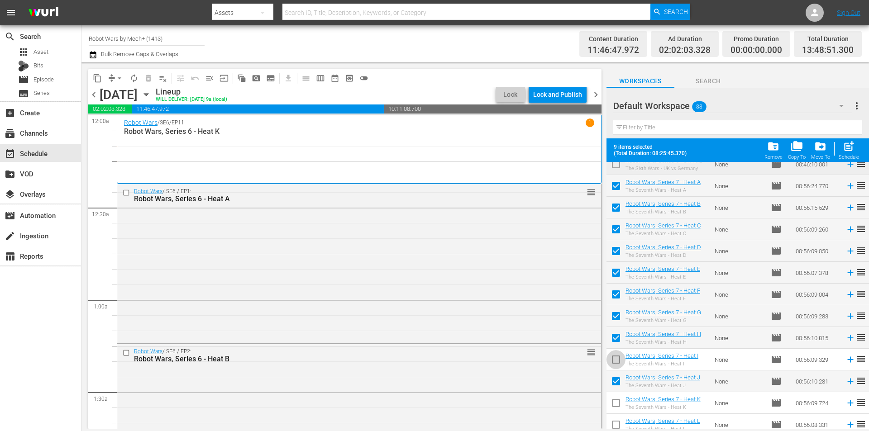
click at [616, 361] on input "checkbox" at bounding box center [615, 361] width 19 height 19
checkbox input "true"
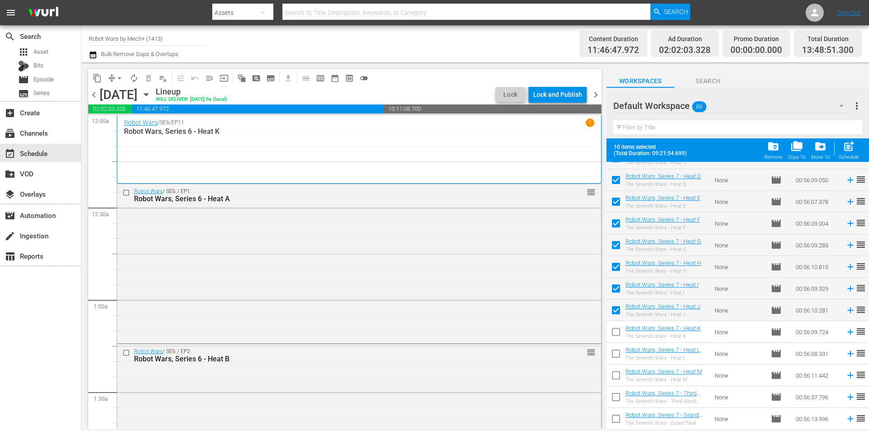
scroll to position [1144, 0]
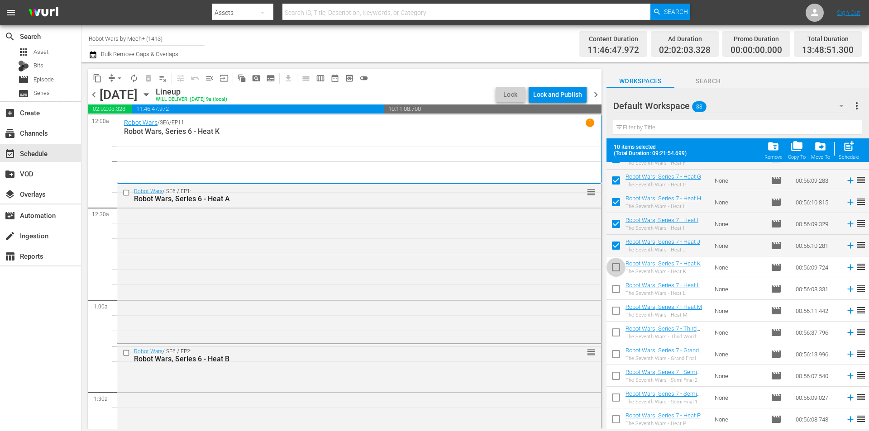
click at [612, 268] on input "checkbox" at bounding box center [615, 269] width 19 height 19
checkbox input "true"
click at [615, 290] on input "checkbox" at bounding box center [615, 290] width 19 height 19
checkbox input "true"
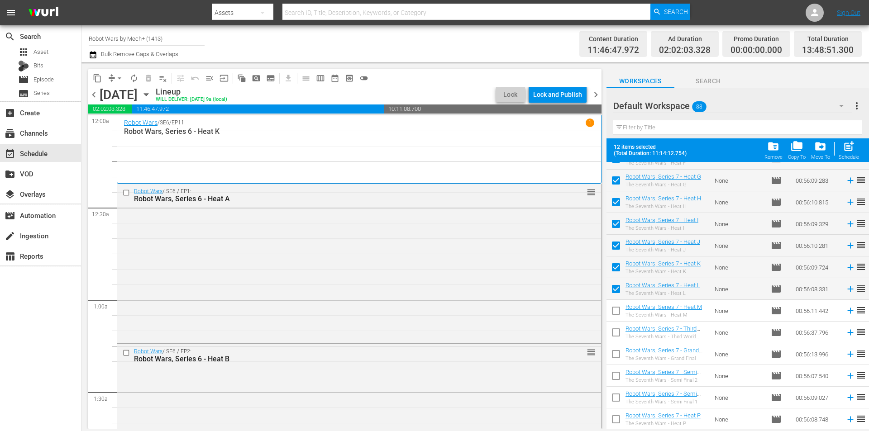
click at [616, 306] on input "checkbox" at bounding box center [615, 312] width 19 height 19
checkbox input "true"
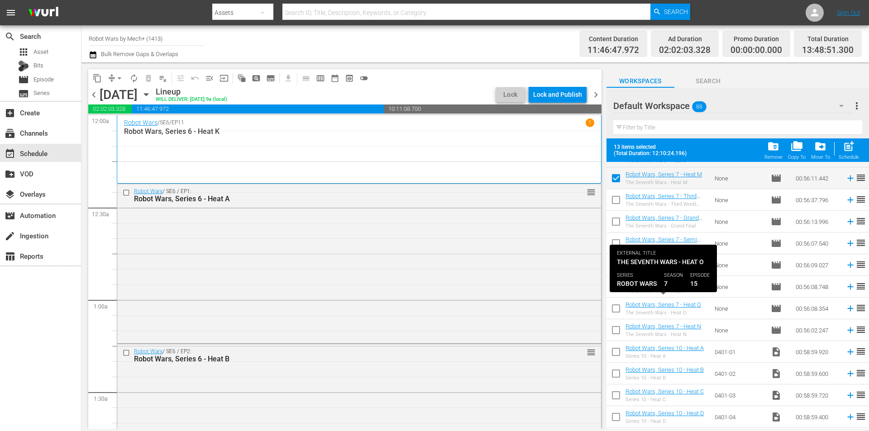
scroll to position [1279, 0]
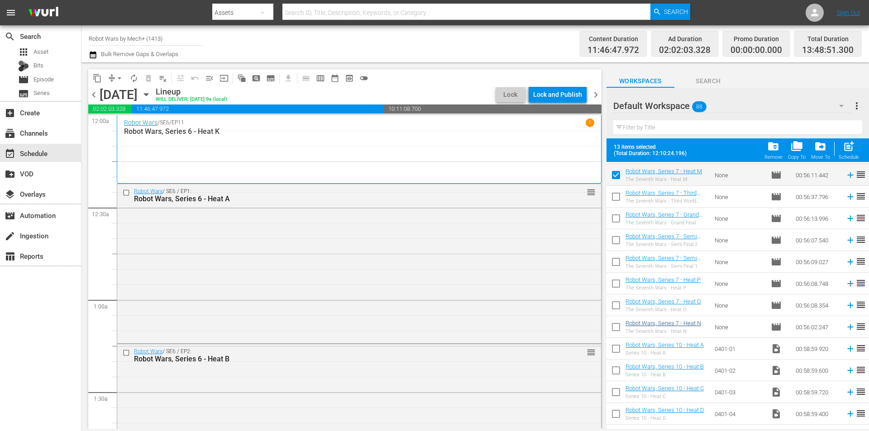
drag, startPoint x: 620, startPoint y: 331, endPoint x: 633, endPoint y: 321, distance: 16.5
click at [620, 331] on input "checkbox" at bounding box center [615, 328] width 19 height 19
checkbox input "true"
click at [855, 145] on div "post_add Schedule" at bounding box center [848, 150] width 20 height 20
checkbox input "false"
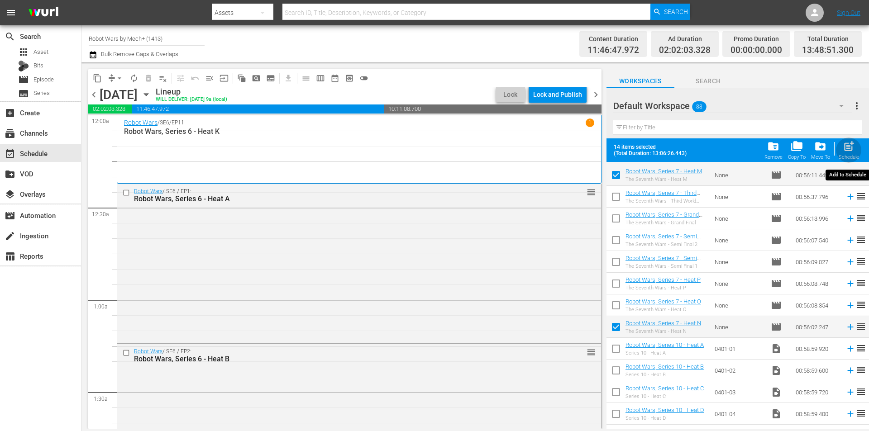
checkbox input "false"
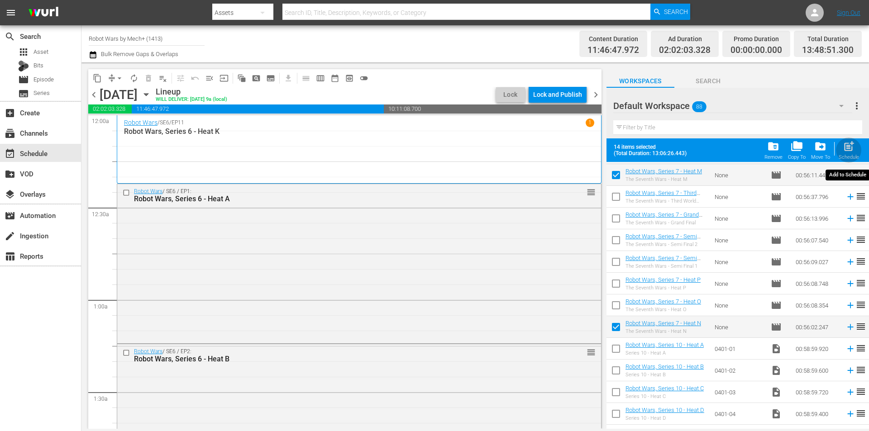
checkbox input "false"
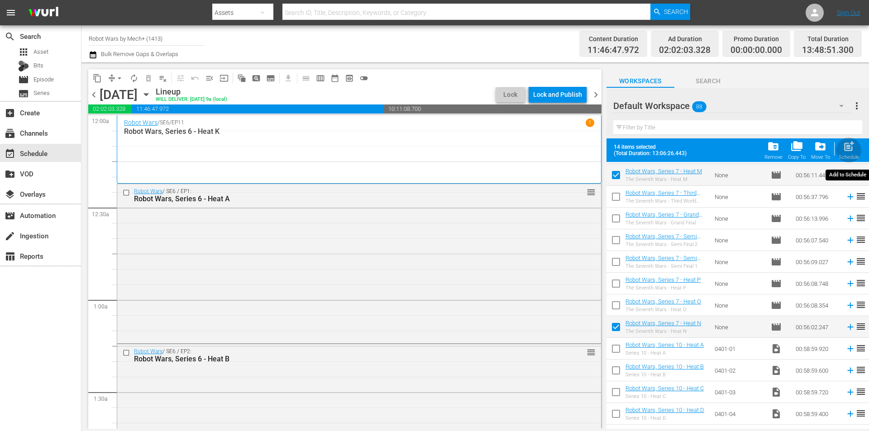
checkbox input "false"
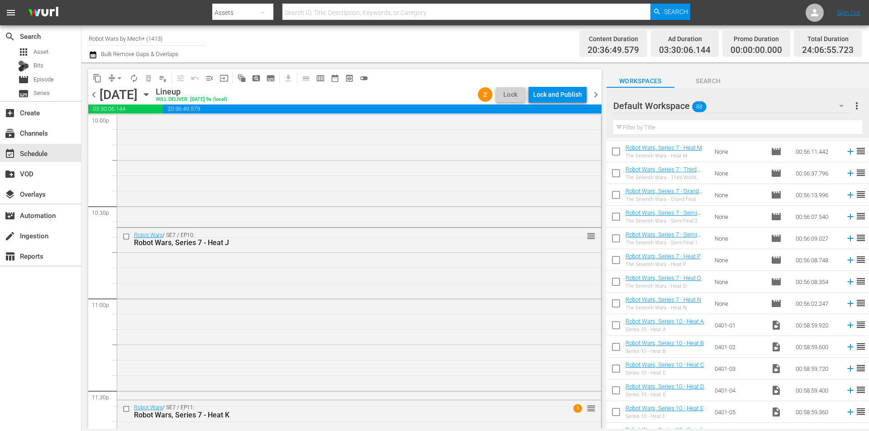
scroll to position [4206, 0]
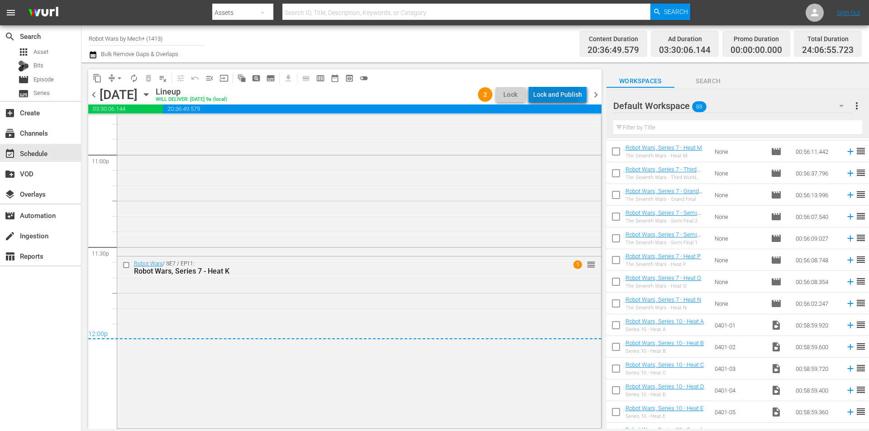
click at [554, 93] on div "Lock and Publish" at bounding box center [557, 94] width 49 height 16
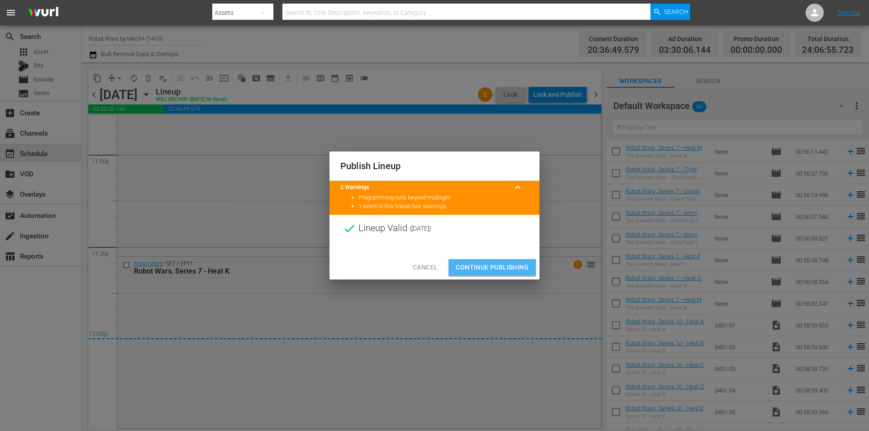
click at [493, 263] on span "Continue Publishing" at bounding box center [492, 267] width 73 height 11
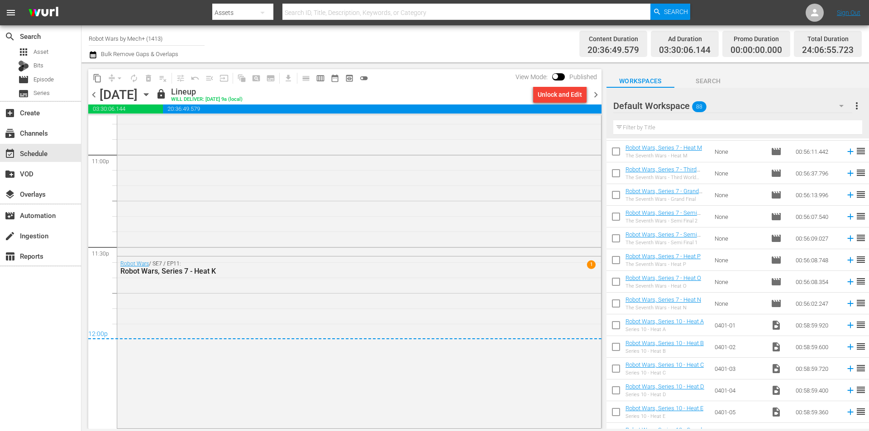
click at [598, 92] on span "chevron_right" at bounding box center [595, 94] width 11 height 11
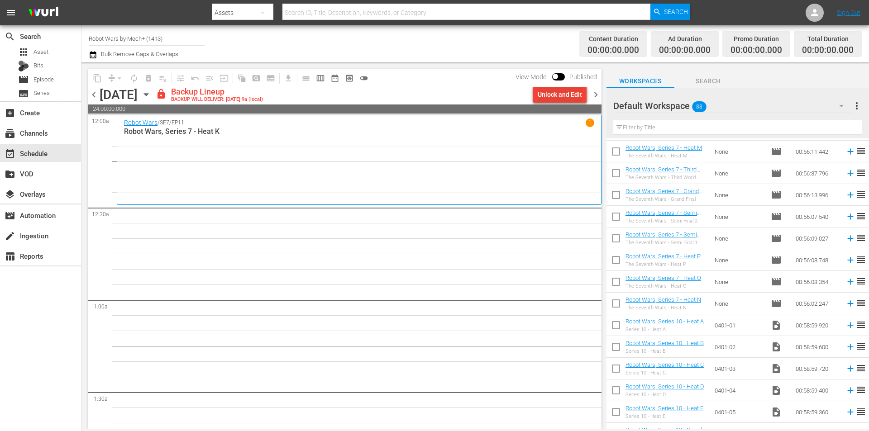
click at [555, 95] on div "Unlock and Edit" at bounding box center [559, 94] width 44 height 16
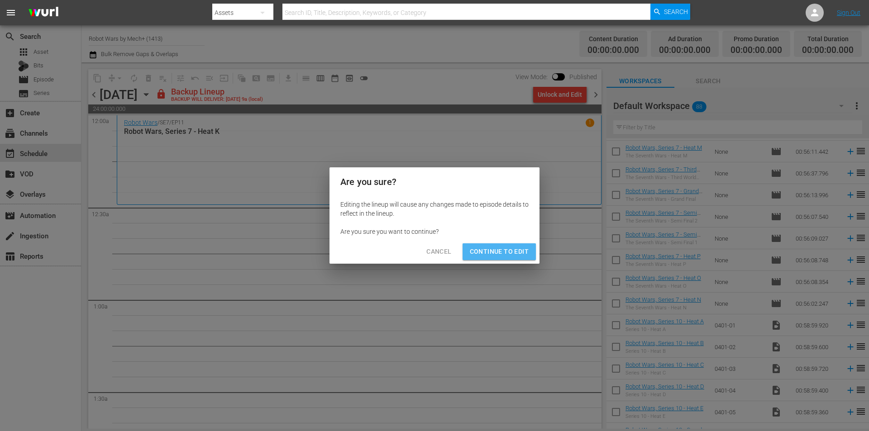
click at [506, 258] on button "Continue to Edit" at bounding box center [498, 251] width 73 height 17
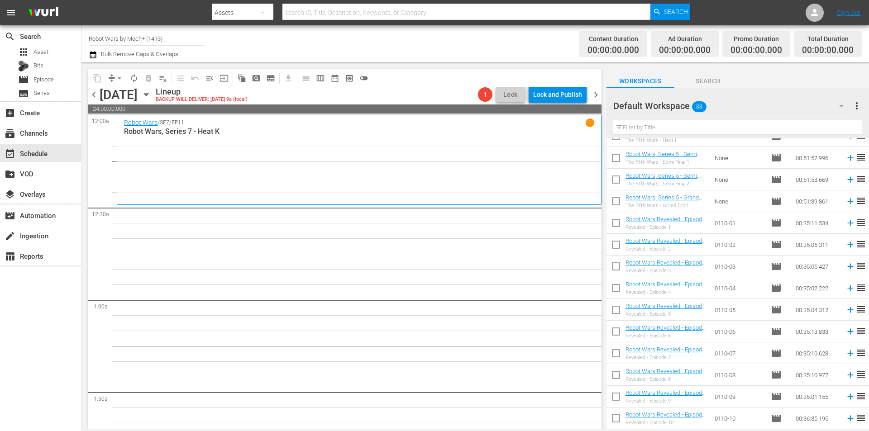
scroll to position [239, 0]
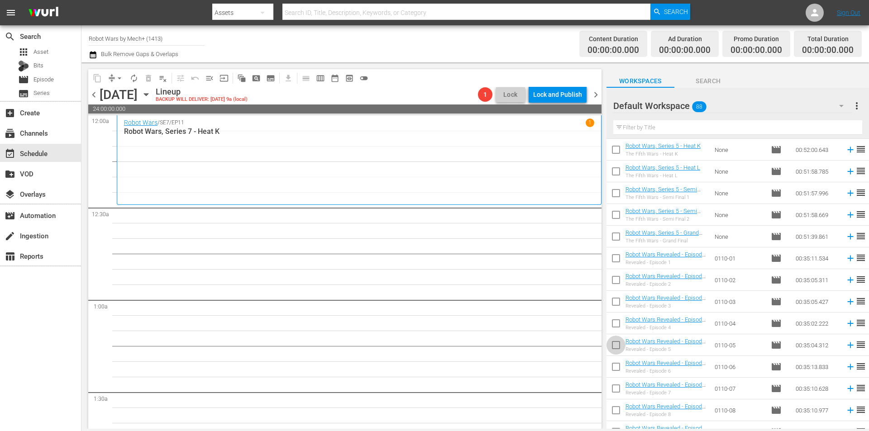
click at [615, 346] on input "checkbox" at bounding box center [615, 346] width 19 height 19
checkbox input "true"
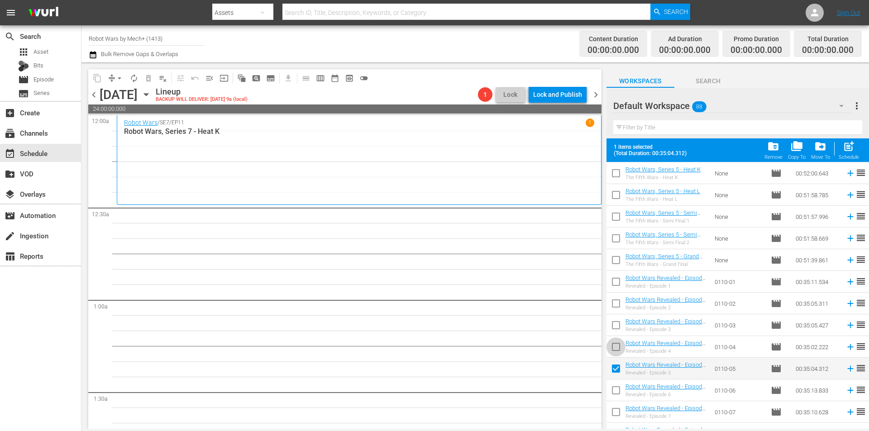
click at [615, 346] on input "checkbox" at bounding box center [615, 348] width 19 height 19
checkbox input "true"
click at [621, 322] on input "checkbox" at bounding box center [615, 327] width 19 height 19
checkbox input "true"
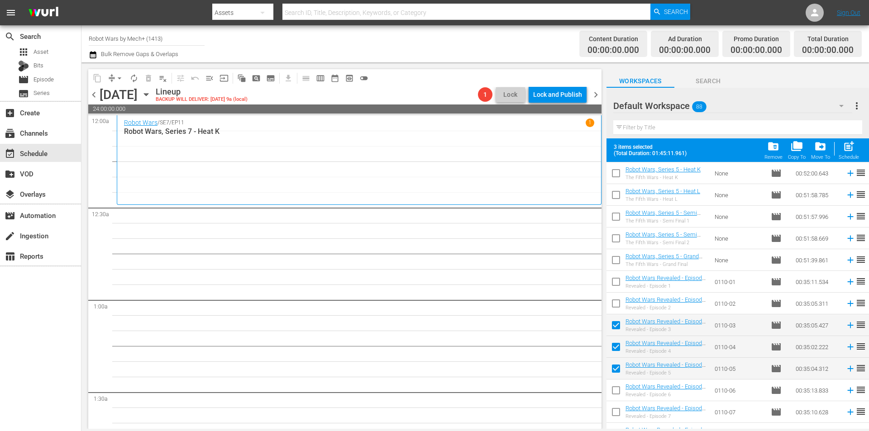
click at [615, 303] on input "checkbox" at bounding box center [615, 305] width 19 height 19
checkbox input "true"
click at [616, 283] on input "checkbox" at bounding box center [615, 283] width 19 height 19
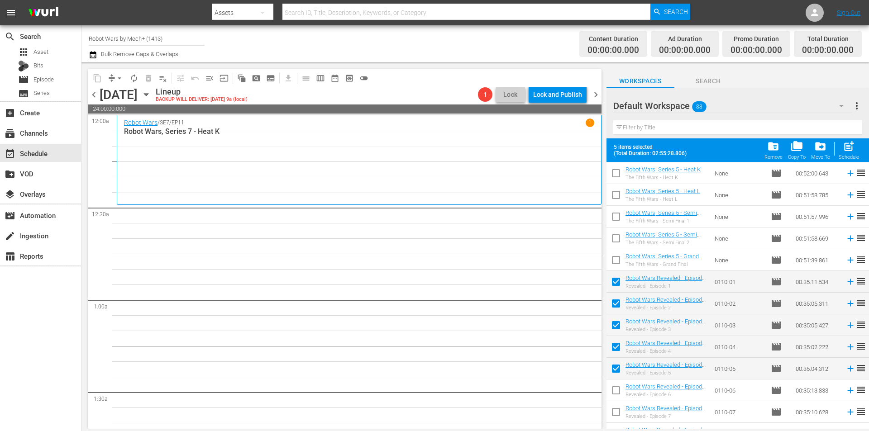
click at [850, 152] on span "post_add" at bounding box center [848, 146] width 12 height 12
checkbox input "false"
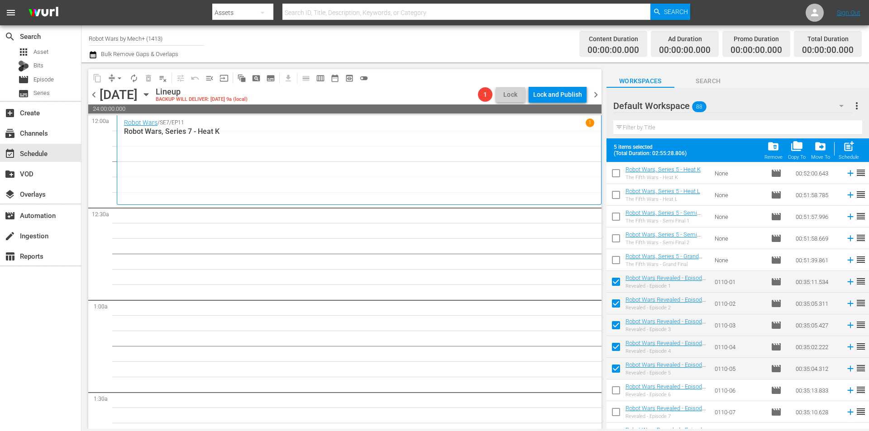
checkbox input "false"
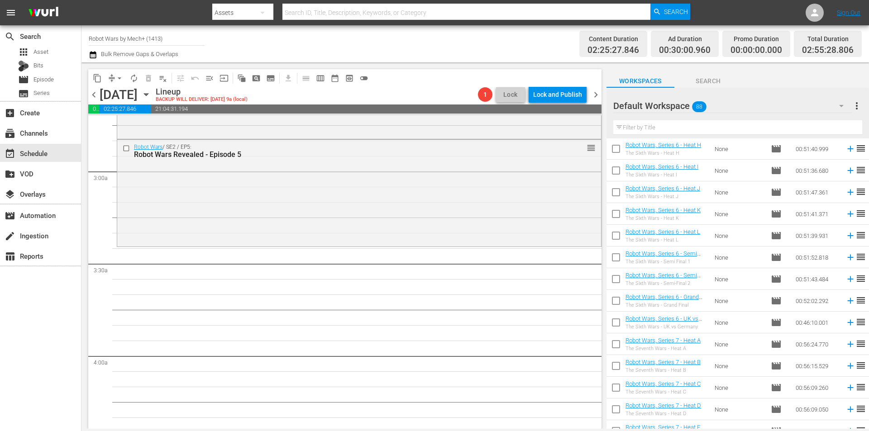
scroll to position [872, 0]
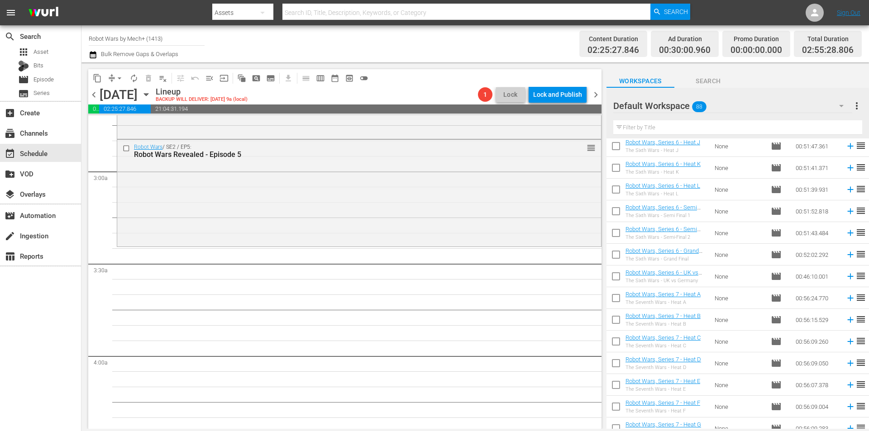
click at [608, 297] on input "checkbox" at bounding box center [615, 299] width 19 height 19
checkbox input "true"
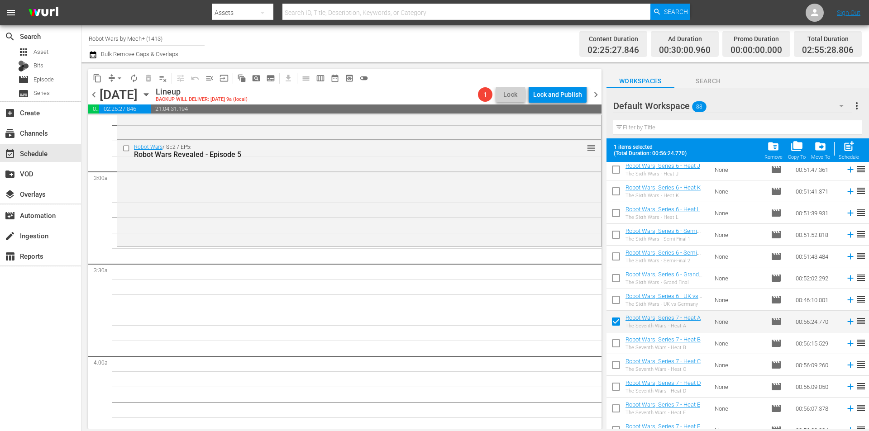
click at [618, 344] on input "checkbox" at bounding box center [615, 345] width 19 height 19
checkbox input "true"
click at [614, 366] on input "checkbox" at bounding box center [615, 366] width 19 height 19
checkbox input "true"
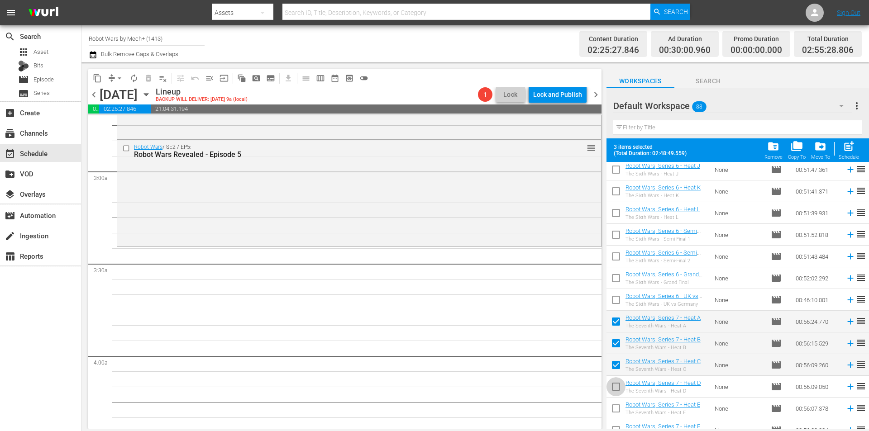
click at [617, 383] on input "checkbox" at bounding box center [615, 388] width 19 height 19
checkbox input "true"
click at [618, 407] on input "checkbox" at bounding box center [615, 410] width 19 height 19
checkbox input "true"
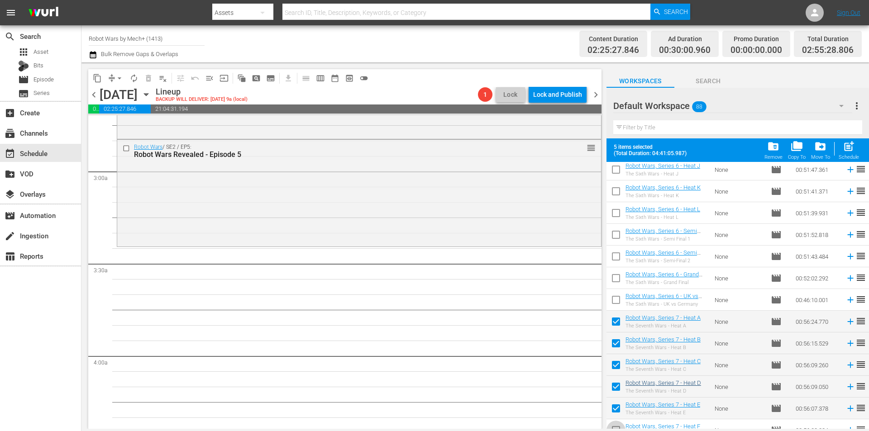
drag, startPoint x: 613, startPoint y: 427, endPoint x: 637, endPoint y: 385, distance: 48.0
click at [613, 427] on input "checkbox" at bounding box center [615, 432] width 19 height 19
checkbox input "true"
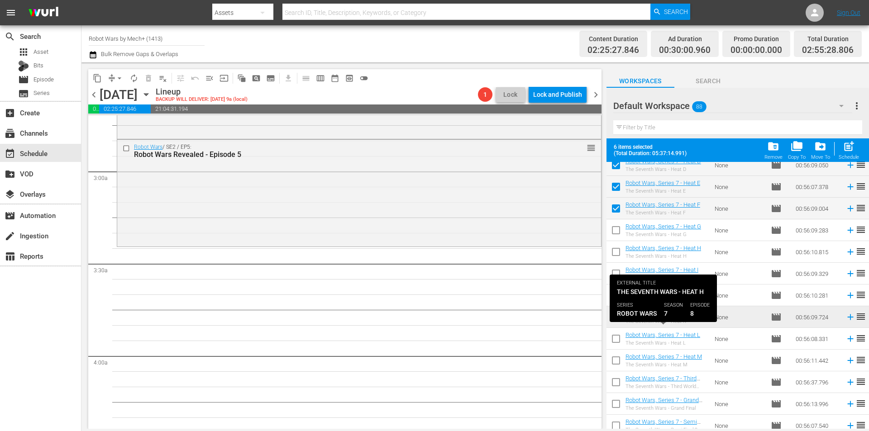
scroll to position [1098, 0]
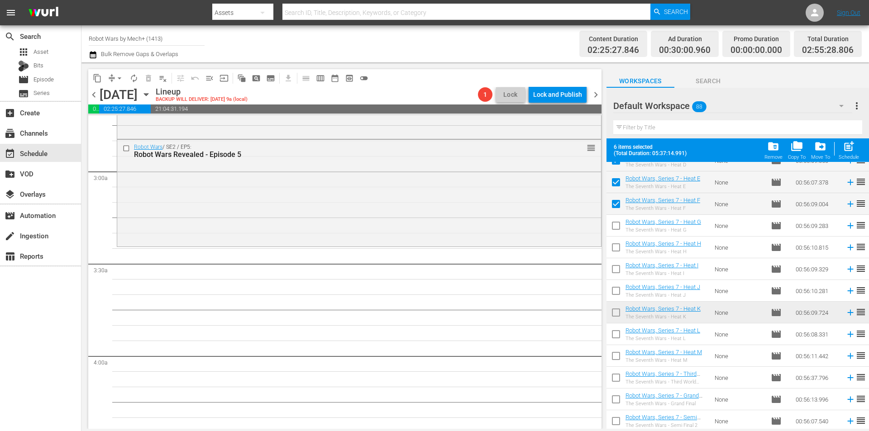
click at [616, 228] on input "checkbox" at bounding box center [615, 227] width 19 height 19
checkbox input "true"
click at [615, 243] on input "checkbox" at bounding box center [615, 249] width 19 height 19
checkbox input "true"
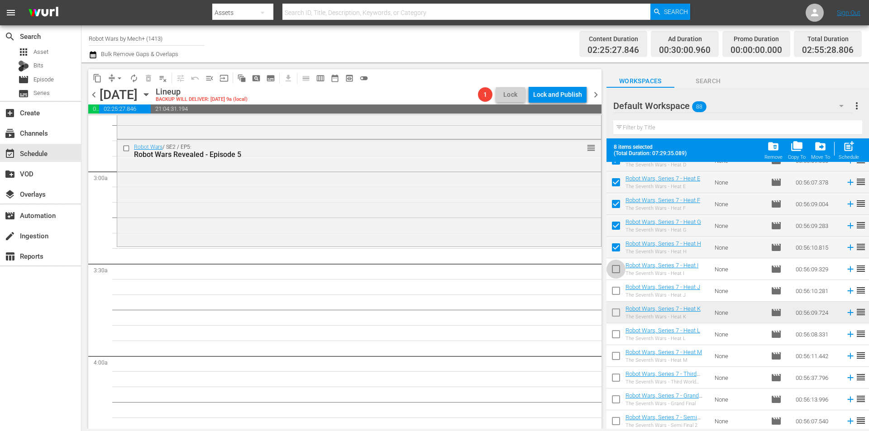
click at [615, 266] on input "checkbox" at bounding box center [615, 270] width 19 height 19
checkbox input "true"
click at [615, 286] on input "checkbox" at bounding box center [615, 292] width 19 height 19
checkbox input "true"
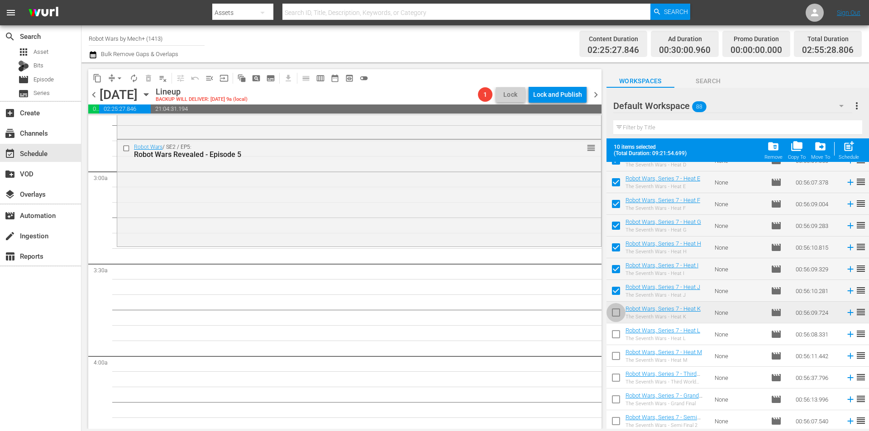
click at [617, 308] on input "checkbox" at bounding box center [615, 314] width 19 height 19
checkbox input "true"
click at [616, 332] on input "checkbox" at bounding box center [615, 336] width 19 height 19
checkbox input "true"
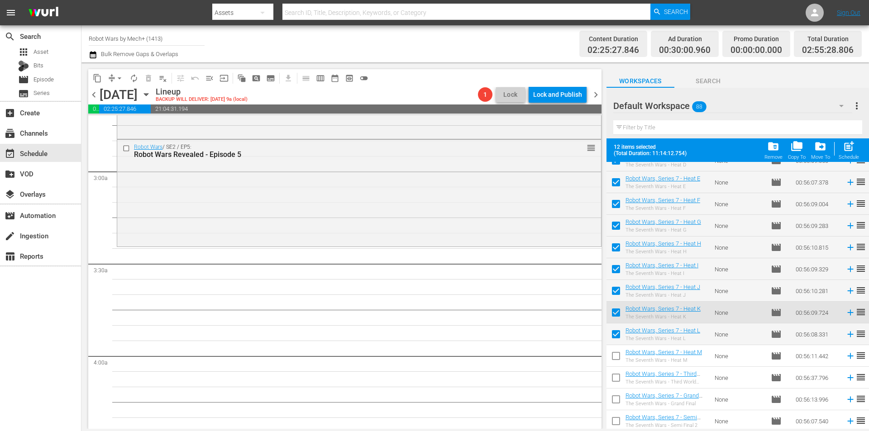
click at [617, 352] on input "checkbox" at bounding box center [615, 357] width 19 height 19
checkbox input "true"
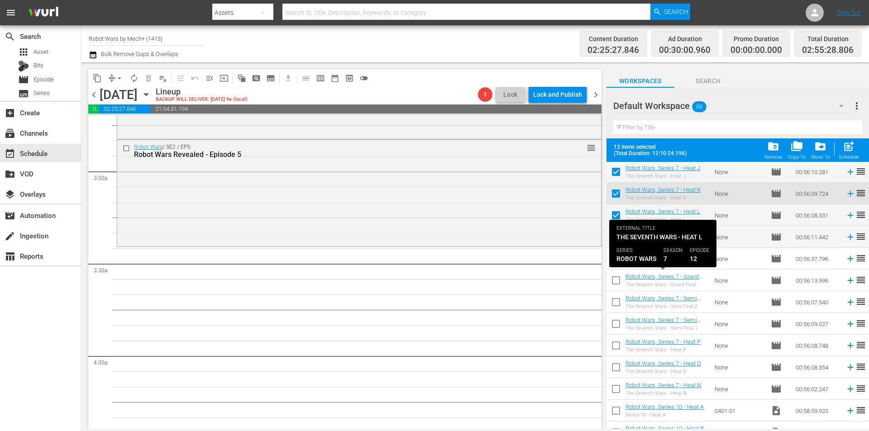
scroll to position [1234, 0]
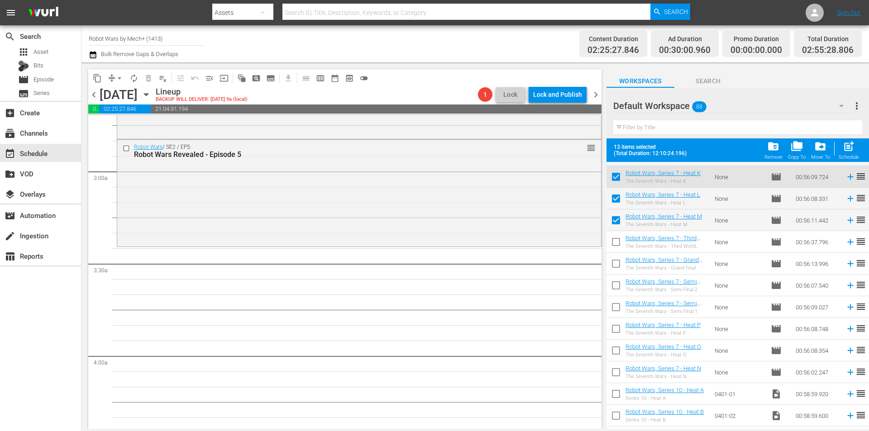
click at [618, 374] on input "checkbox" at bounding box center [615, 374] width 19 height 19
checkbox input "true"
click at [847, 148] on span "post_add" at bounding box center [848, 146] width 12 height 12
checkbox input "false"
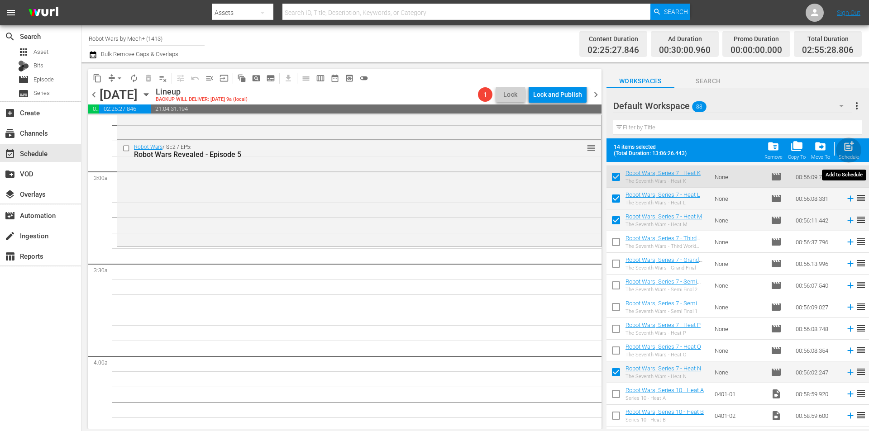
checkbox input "false"
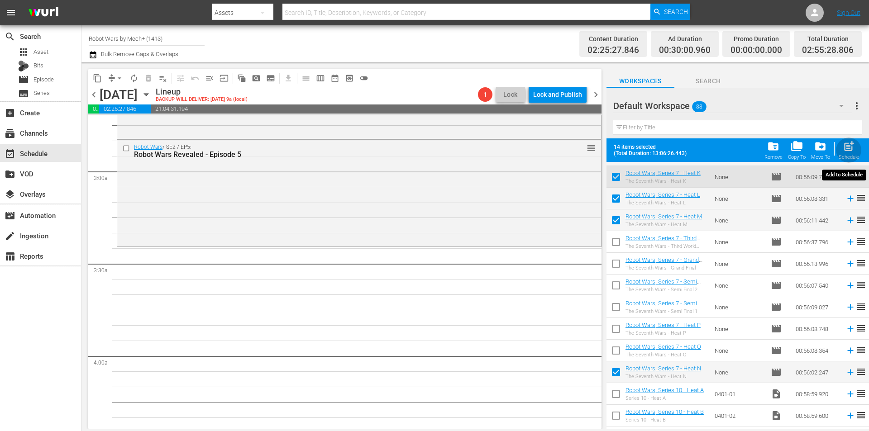
checkbox input "false"
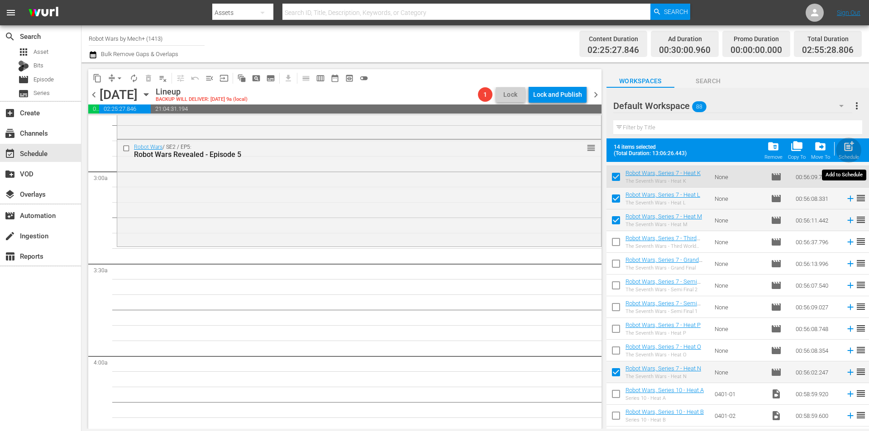
checkbox input "false"
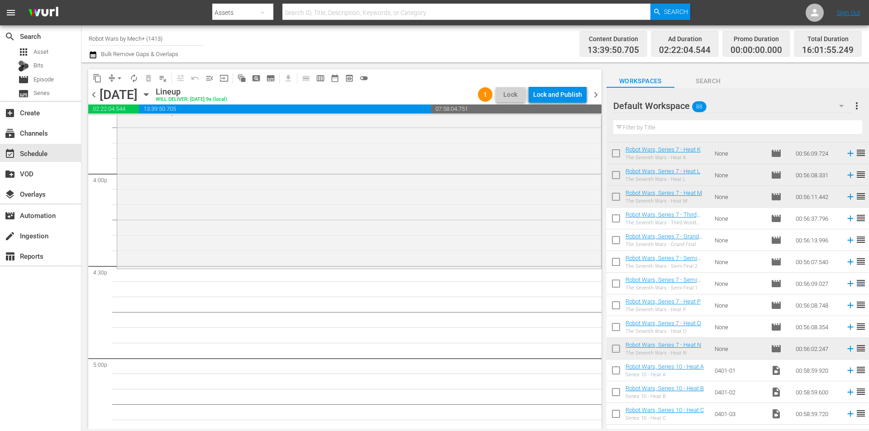
scroll to position [2895, 0]
click at [847, 327] on icon at bounding box center [850, 327] width 6 height 6
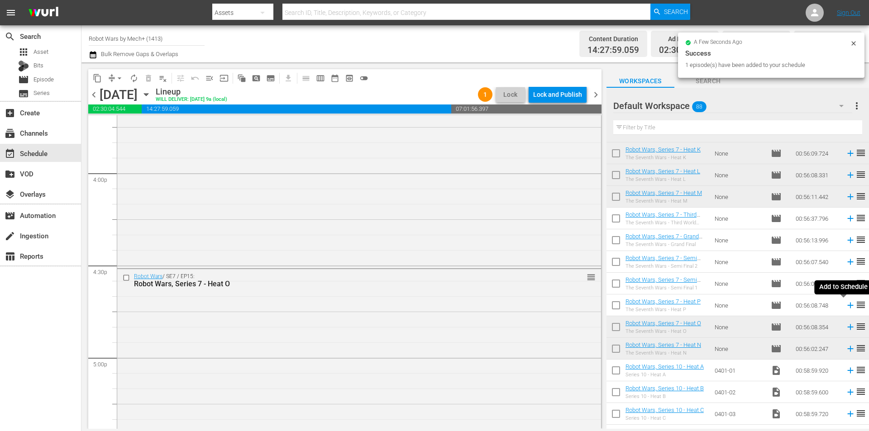
click at [847, 306] on icon at bounding box center [850, 306] width 6 height 6
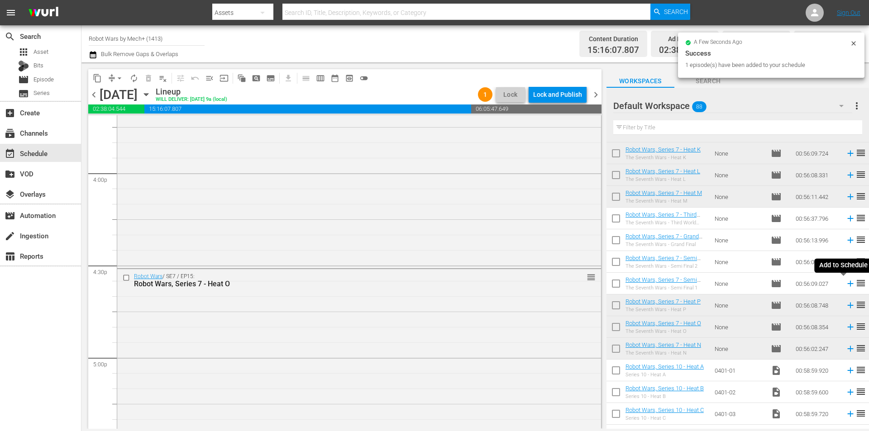
click at [847, 286] on icon at bounding box center [850, 284] width 6 height 6
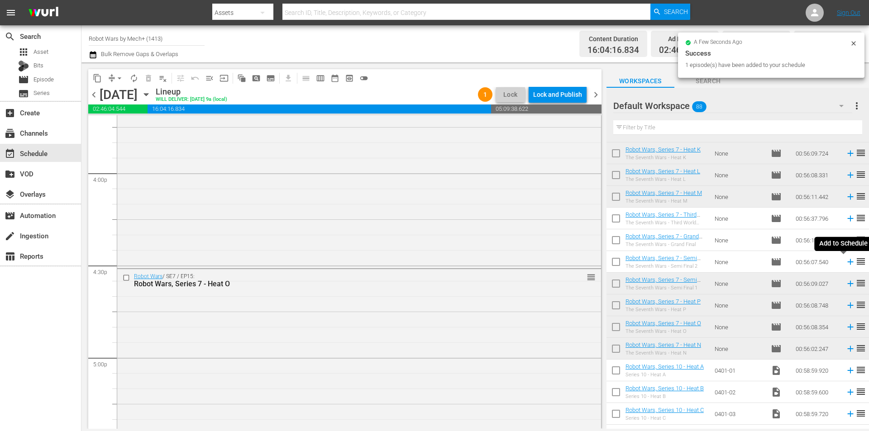
click at [845, 261] on icon at bounding box center [850, 262] width 10 height 10
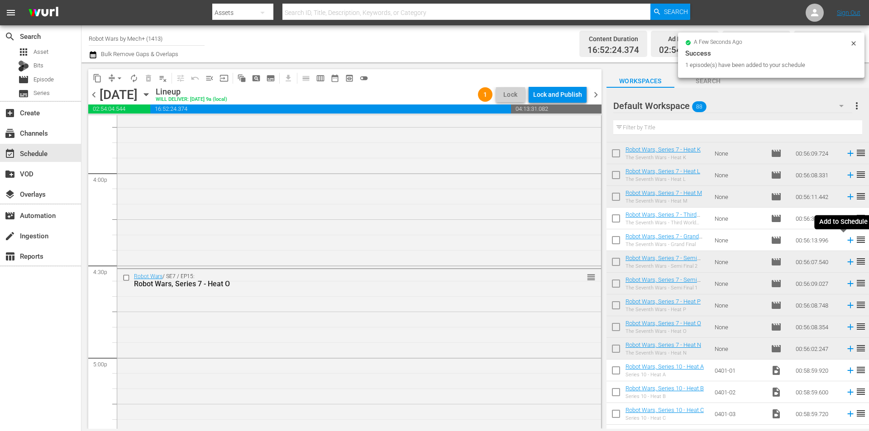
click at [847, 241] on icon at bounding box center [850, 241] width 6 height 6
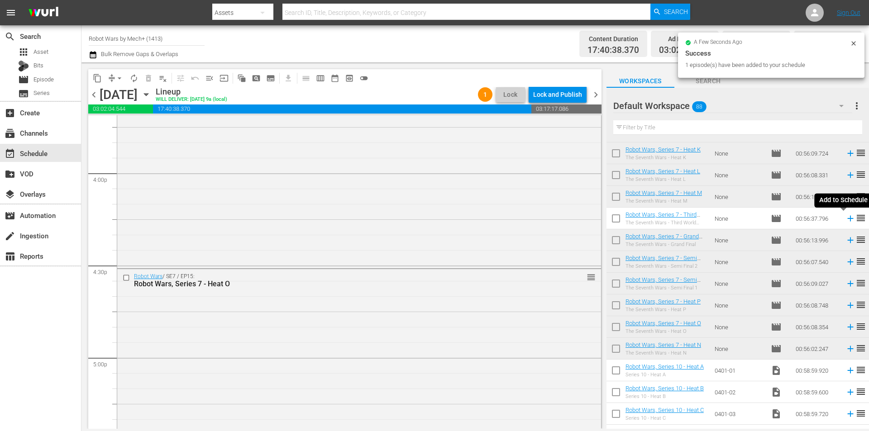
click at [845, 218] on icon at bounding box center [850, 219] width 10 height 10
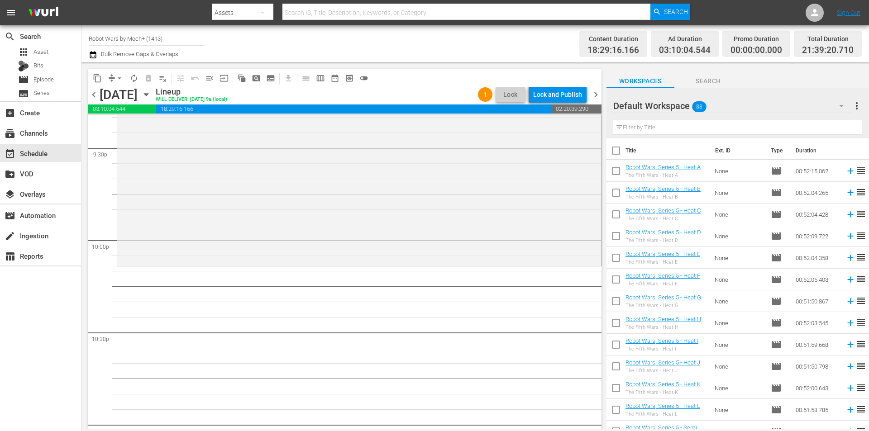
scroll to position [0, 0]
click at [615, 173] on input "checkbox" at bounding box center [615, 173] width 19 height 19
checkbox input "true"
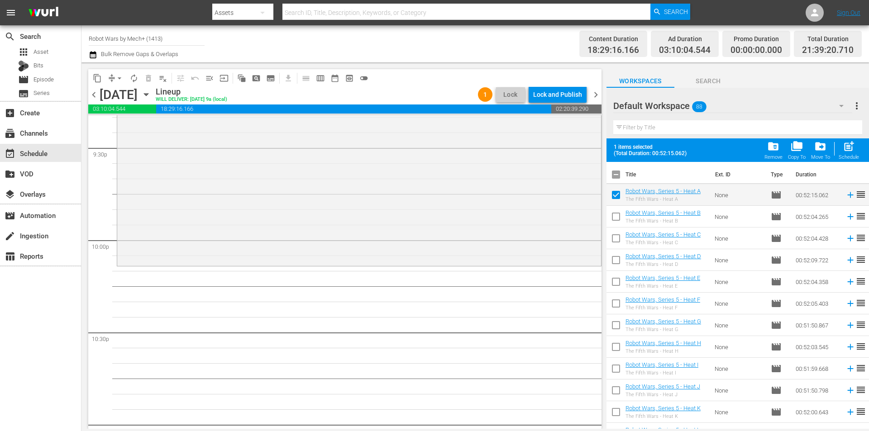
click at [616, 213] on input "checkbox" at bounding box center [615, 218] width 19 height 19
checkbox input "true"
click at [615, 235] on input "checkbox" at bounding box center [615, 240] width 19 height 19
checkbox input "true"
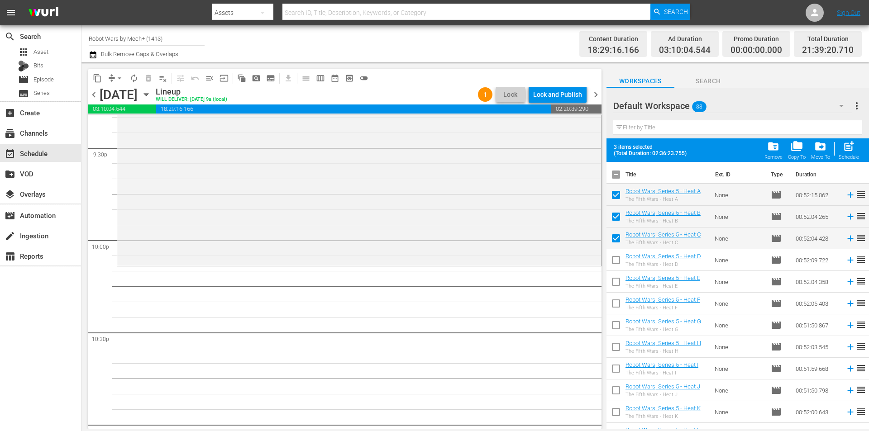
click at [846, 149] on span "post_add" at bounding box center [848, 146] width 12 height 12
checkbox input "false"
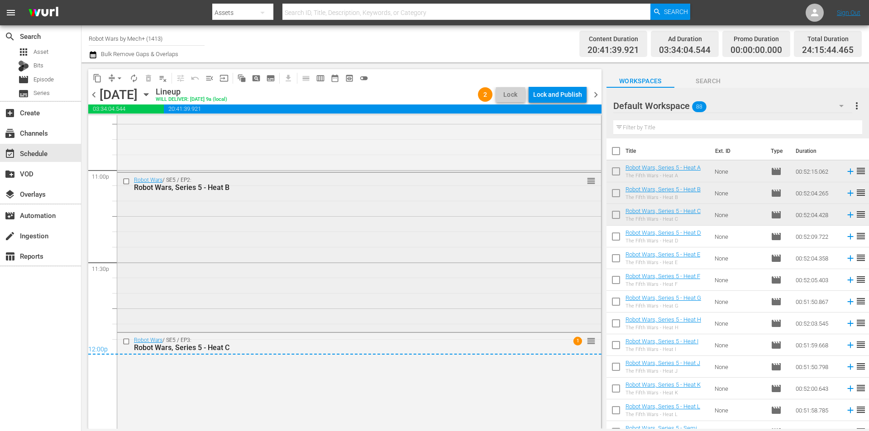
scroll to position [4254, 0]
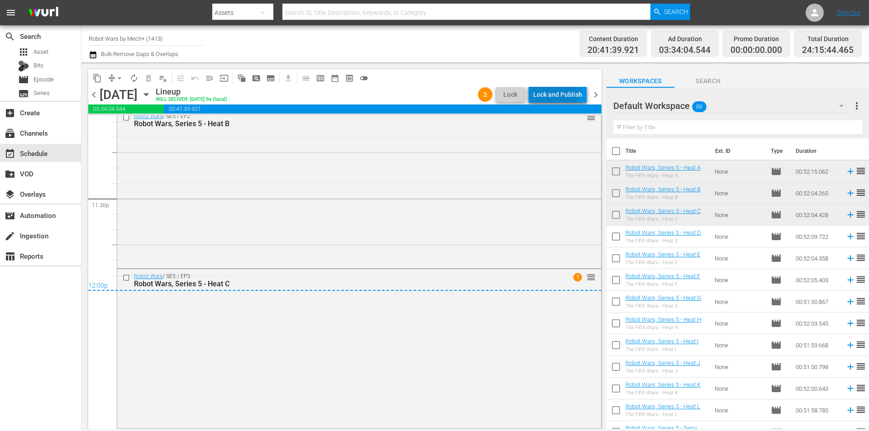
click at [549, 95] on div "Lock and Publish" at bounding box center [557, 94] width 49 height 16
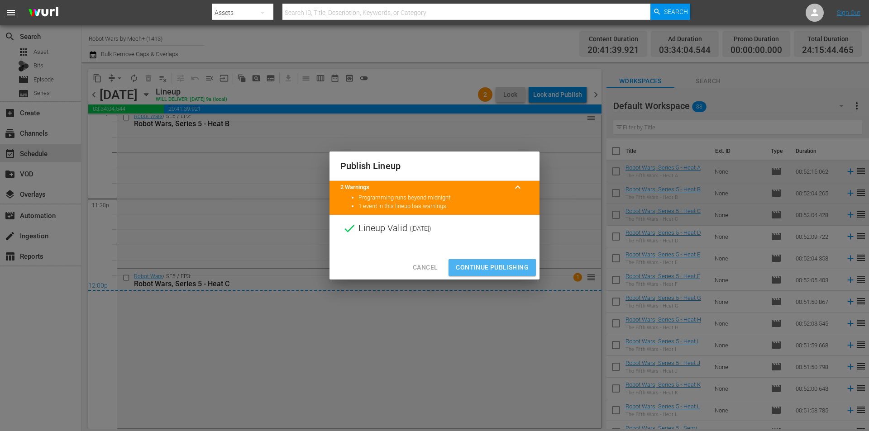
click at [491, 269] on span "Continue Publishing" at bounding box center [492, 267] width 73 height 11
